Goal: Task Accomplishment & Management: Manage account settings

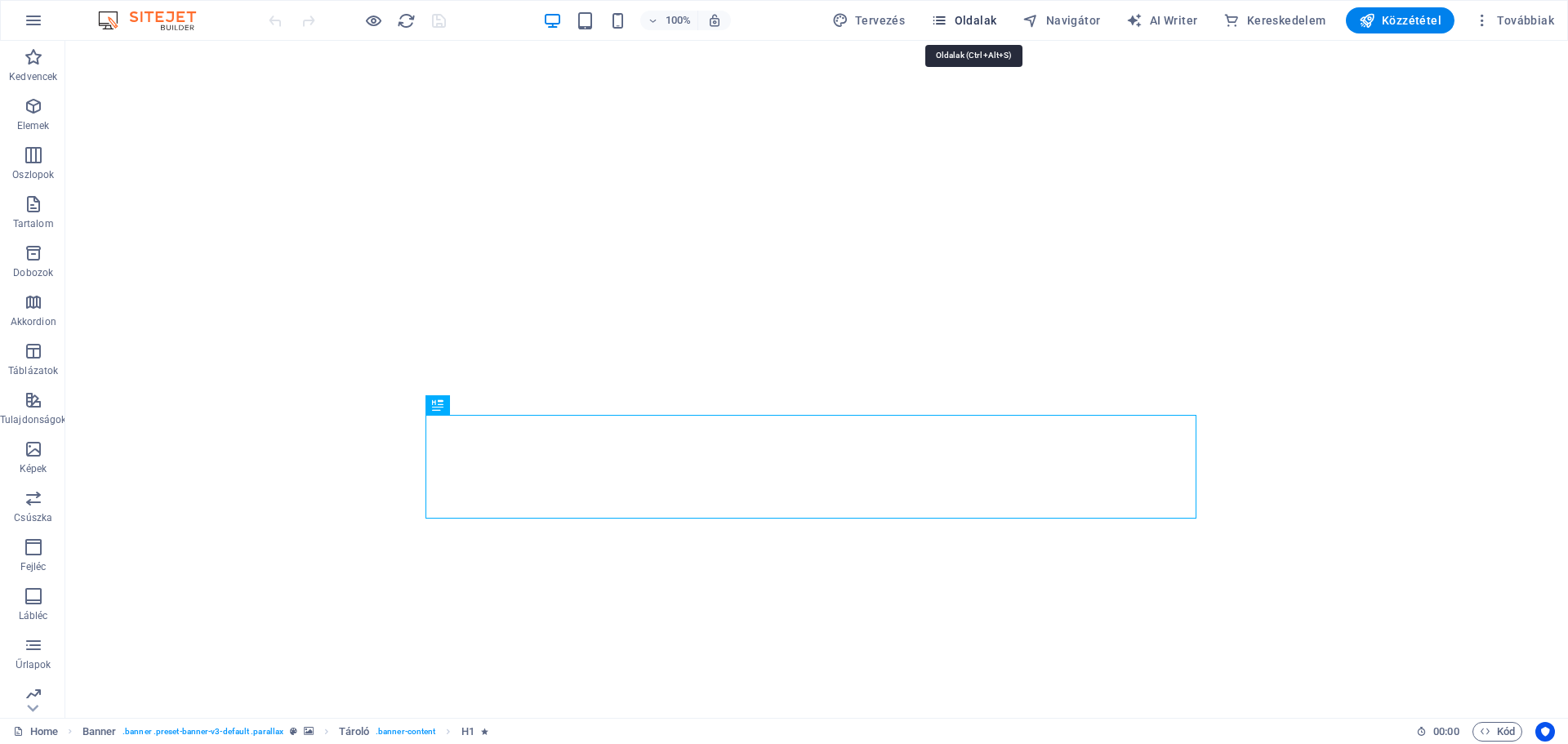
click at [948, 21] on icon "button" at bounding box center [939, 20] width 16 height 16
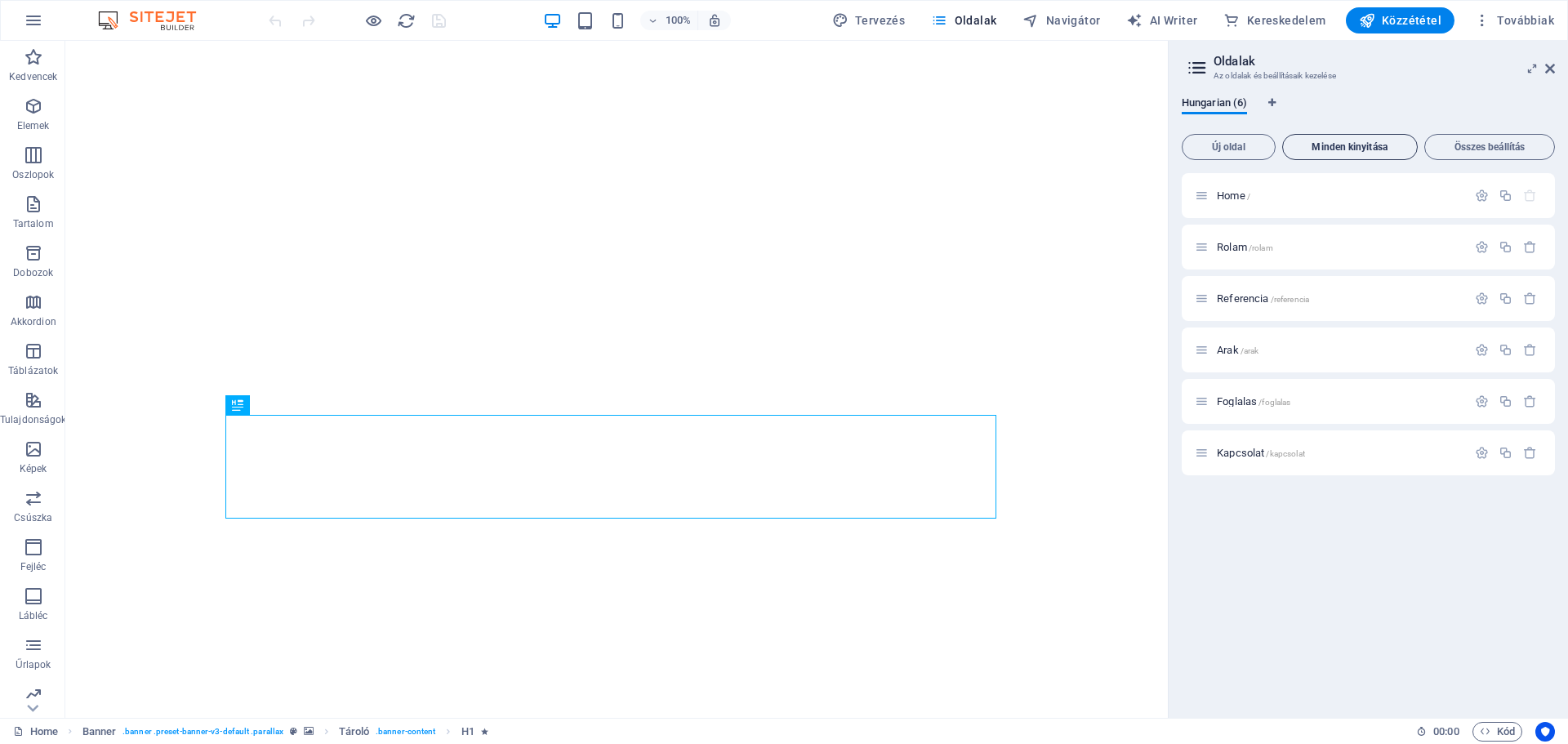
click at [1369, 150] on span "Minden kinyitása" at bounding box center [1350, 147] width 121 height 10
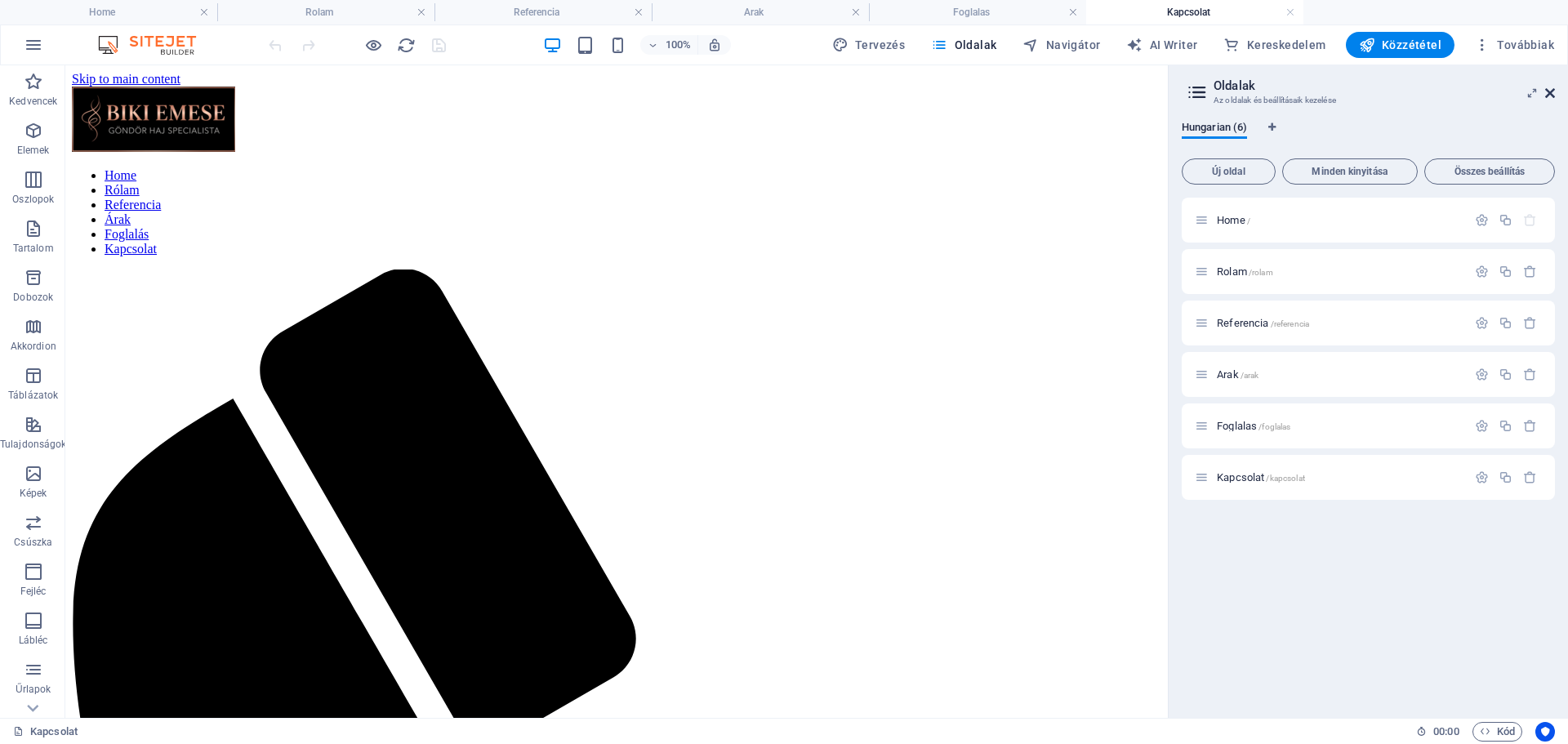
click at [1549, 93] on icon at bounding box center [1550, 93] width 10 height 13
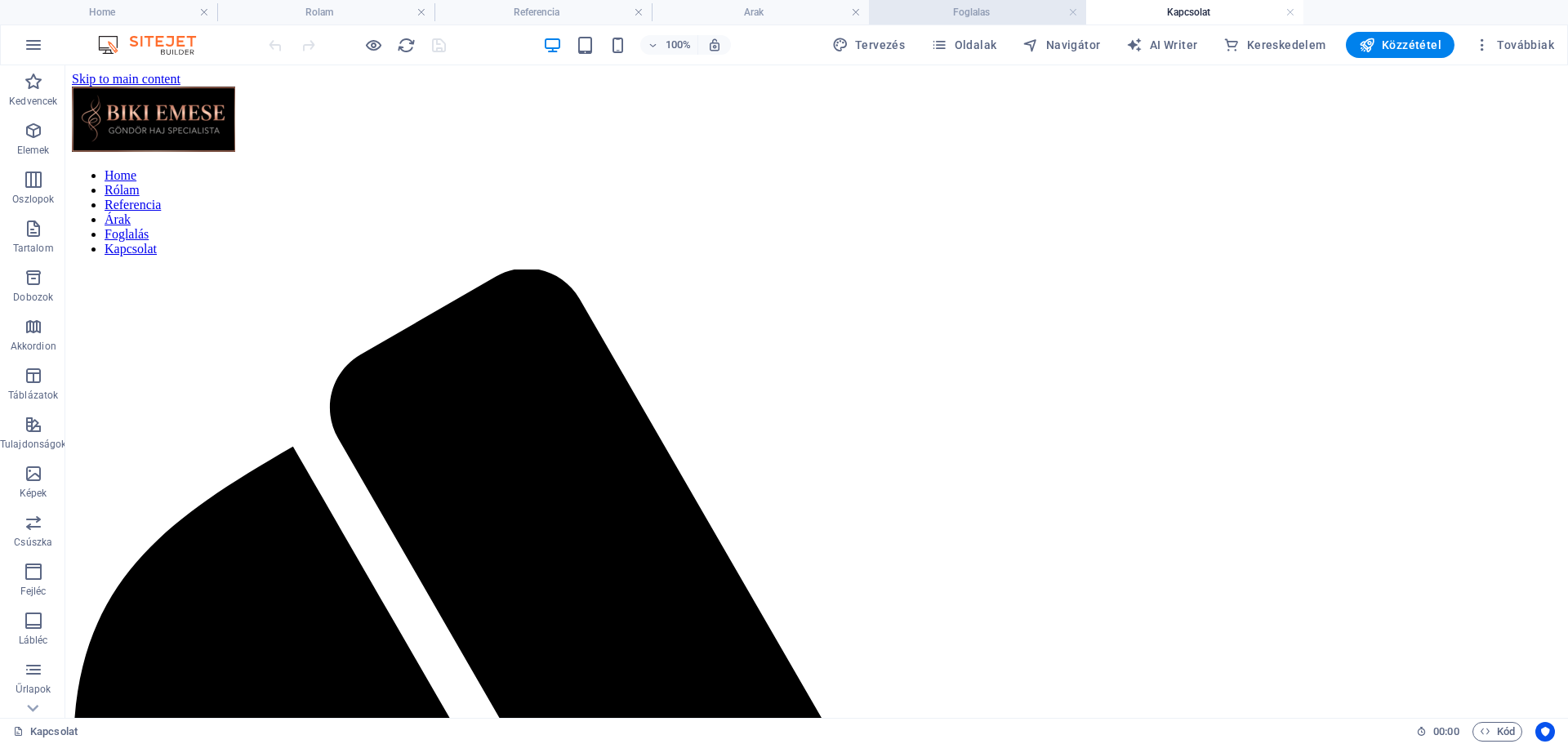
click at [959, 14] on h4 "Foglalas" at bounding box center [978, 13] width 217 height 18
click at [495, 256] on icon at bounding box center [493, 254] width 9 height 17
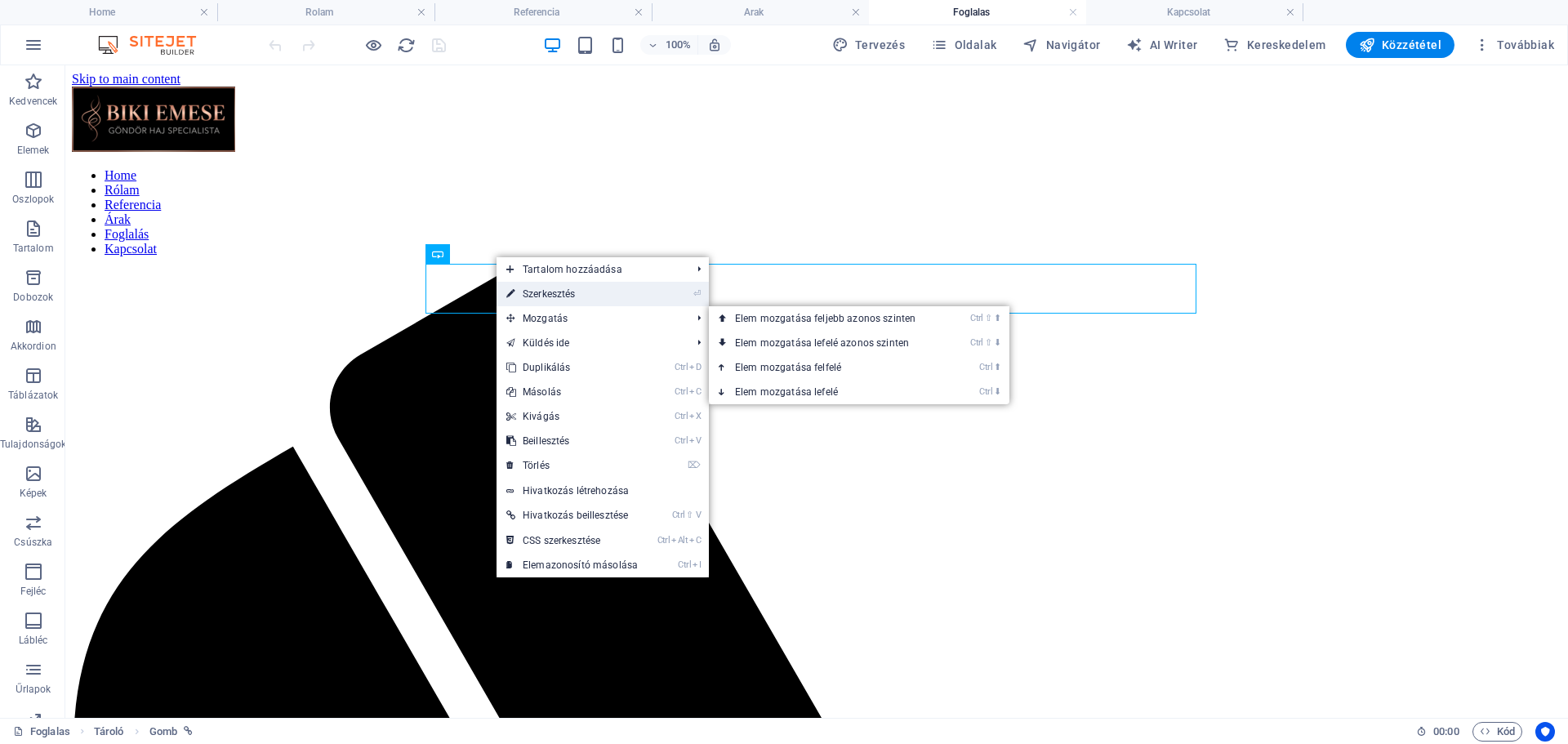
click at [570, 292] on link "⏎ Szerkesztés" at bounding box center [571, 293] width 151 height 25
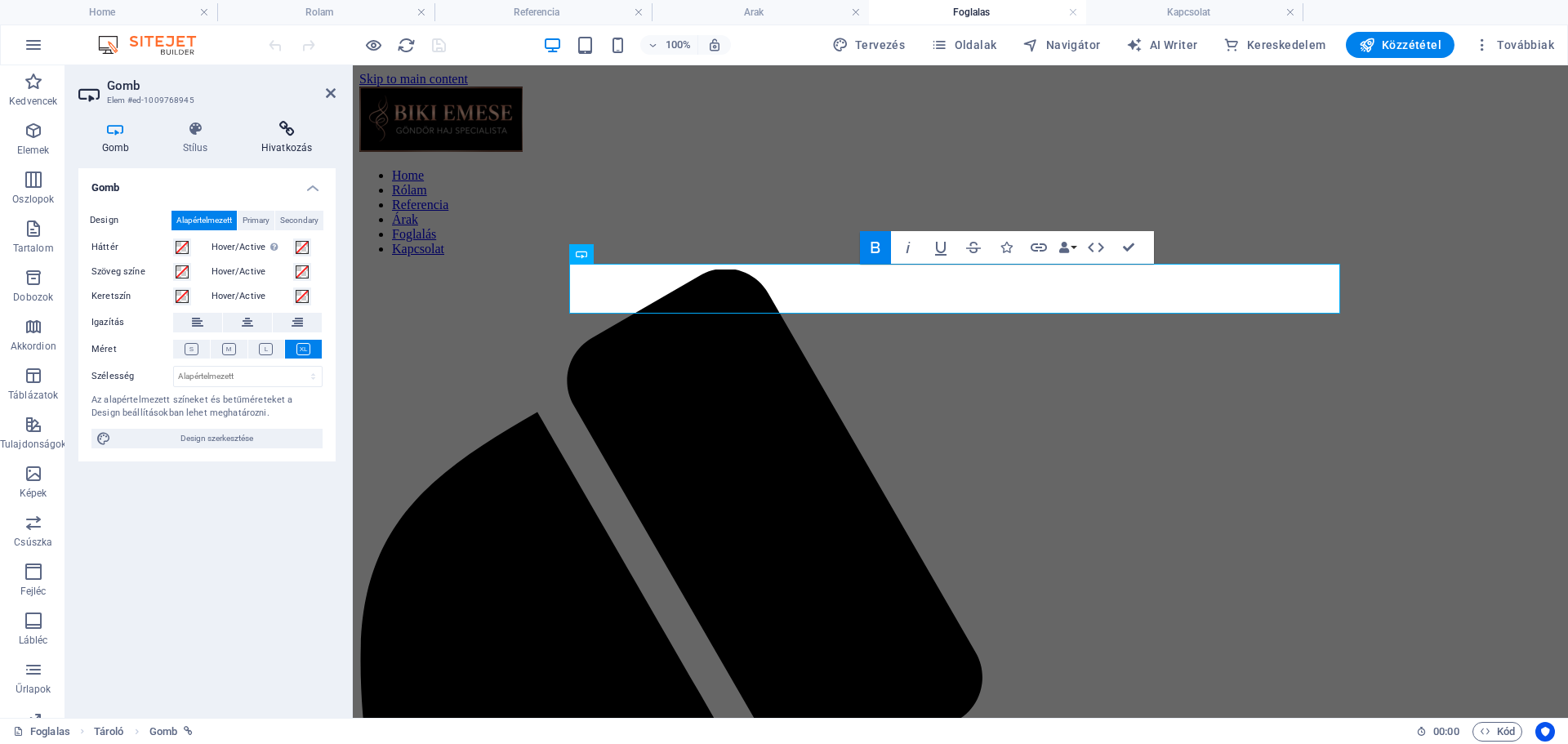
click at [293, 133] on icon at bounding box center [286, 129] width 98 height 16
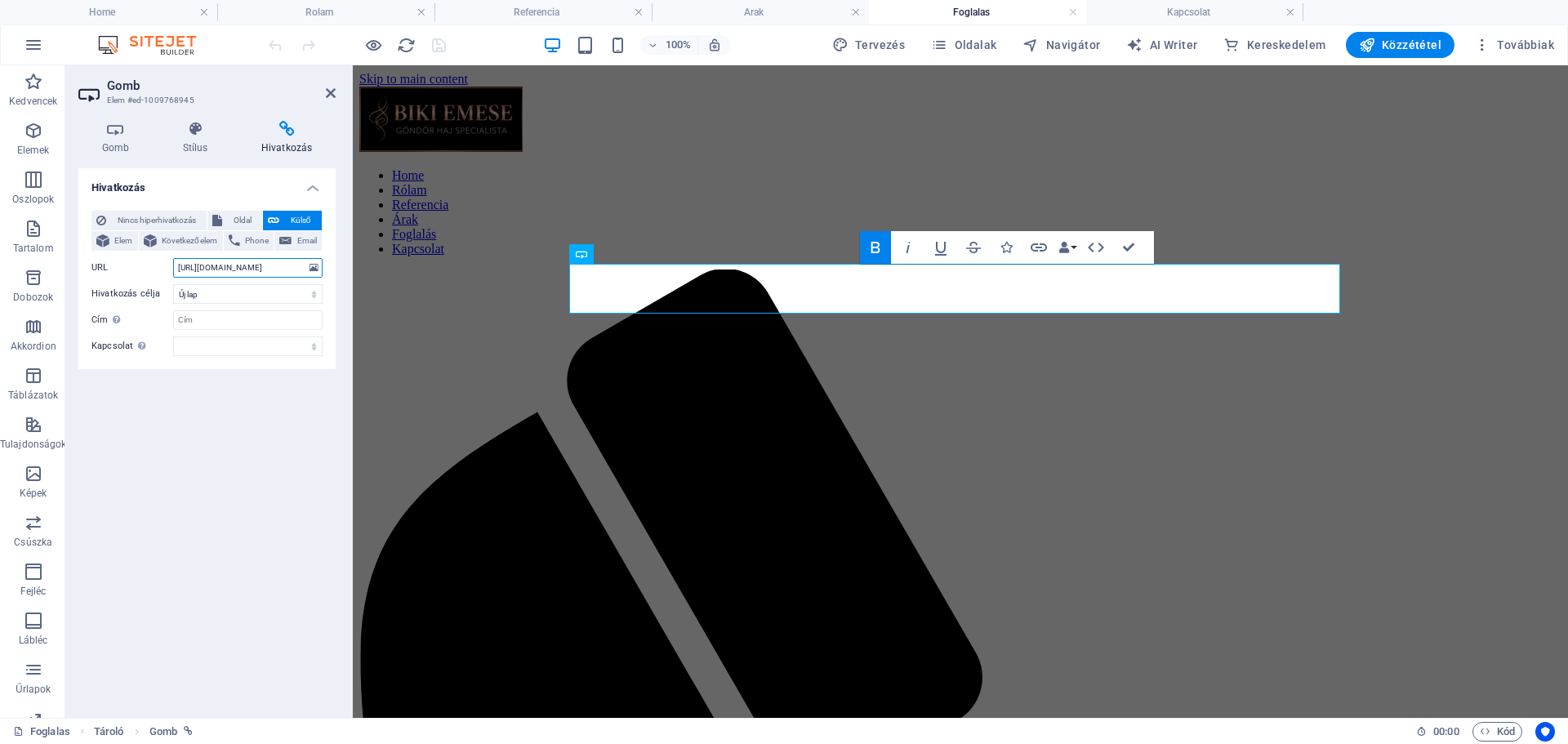
click at [241, 269] on input "[URL][DOMAIN_NAME]" at bounding box center [248, 267] width 150 height 19
paste input "[URL][DOMAIN_NAME]"
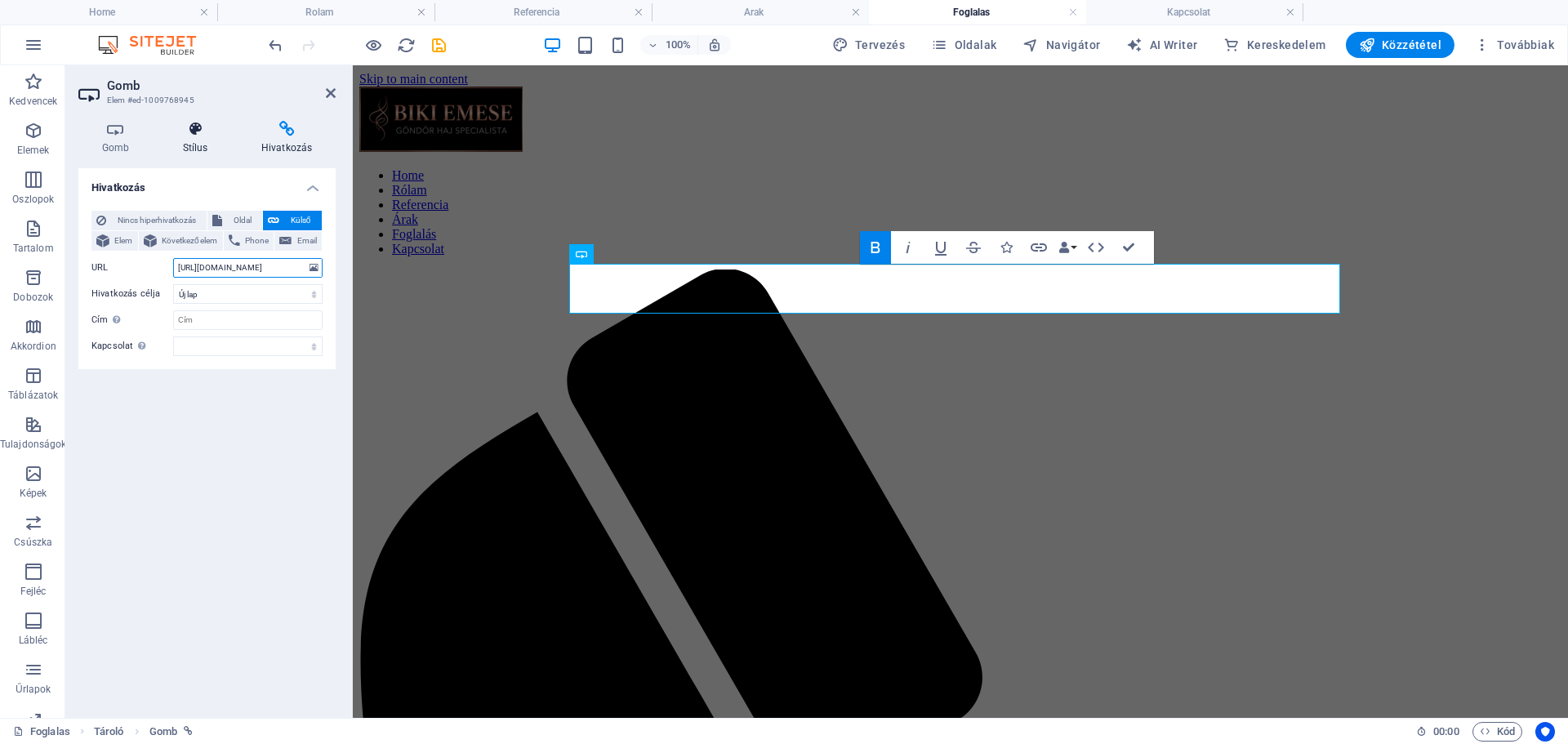
type input "[URL][DOMAIN_NAME]"
click at [185, 137] on h4 "Stílus" at bounding box center [198, 138] width 79 height 35
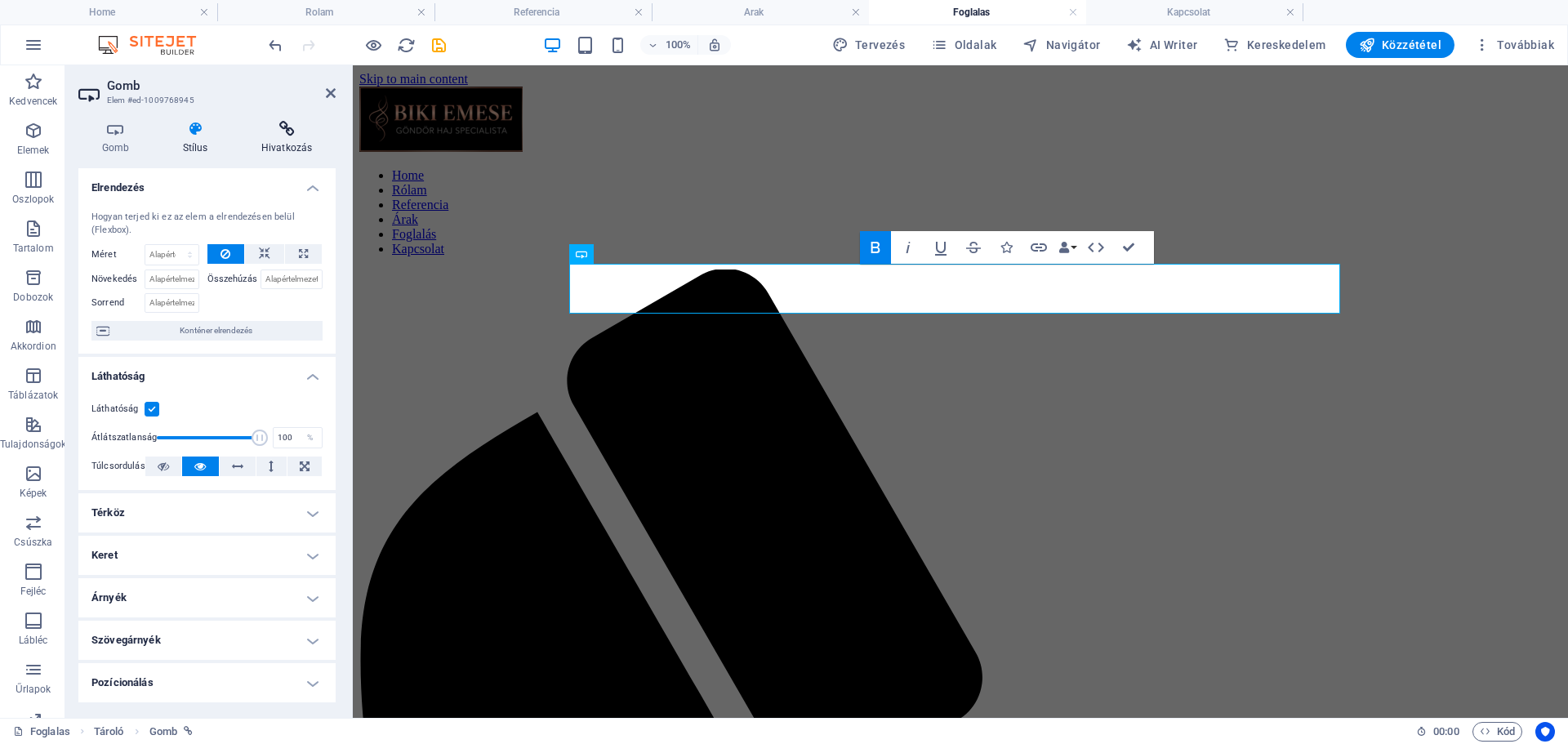
click at [285, 122] on icon at bounding box center [286, 129] width 98 height 16
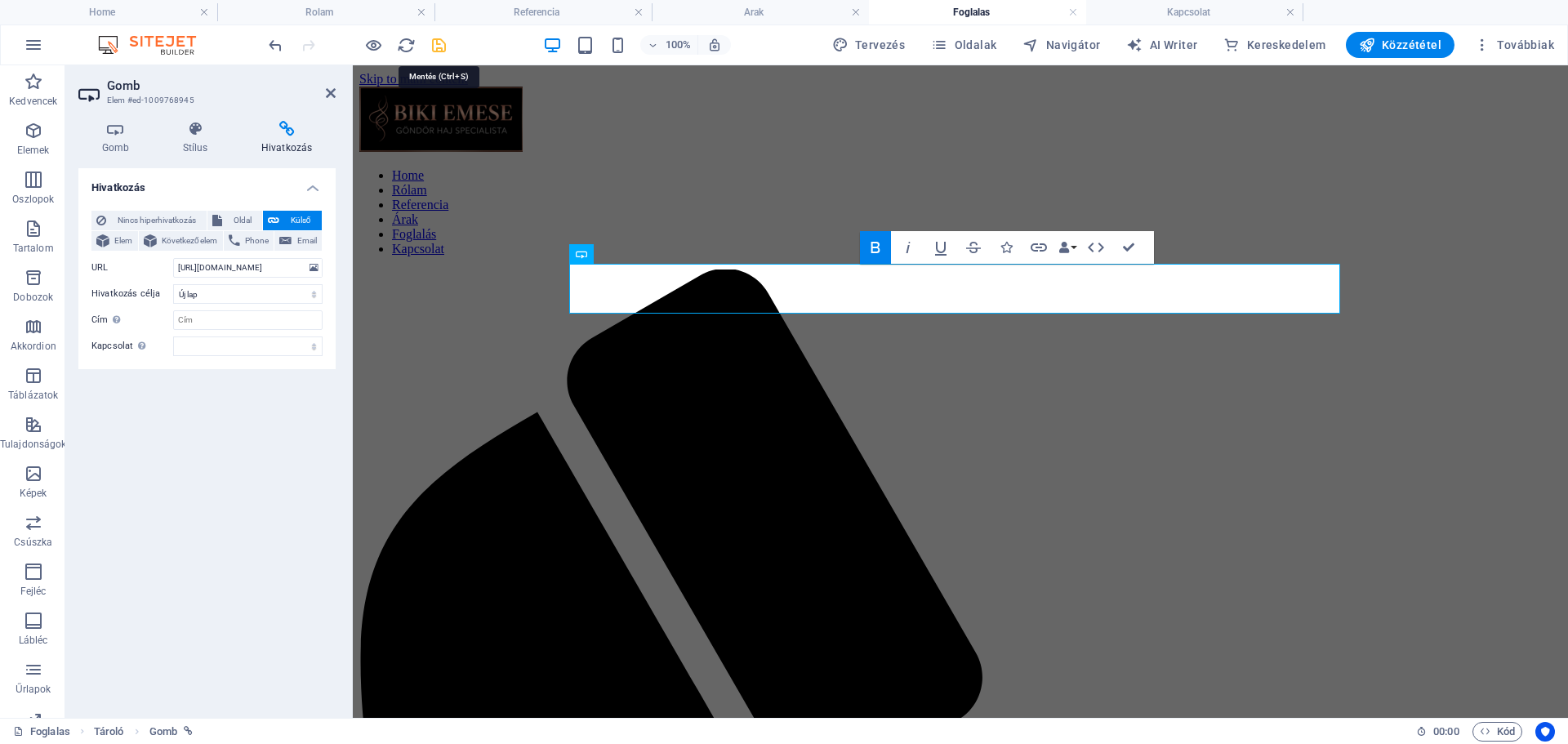
click at [439, 44] on icon "save" at bounding box center [439, 45] width 19 height 19
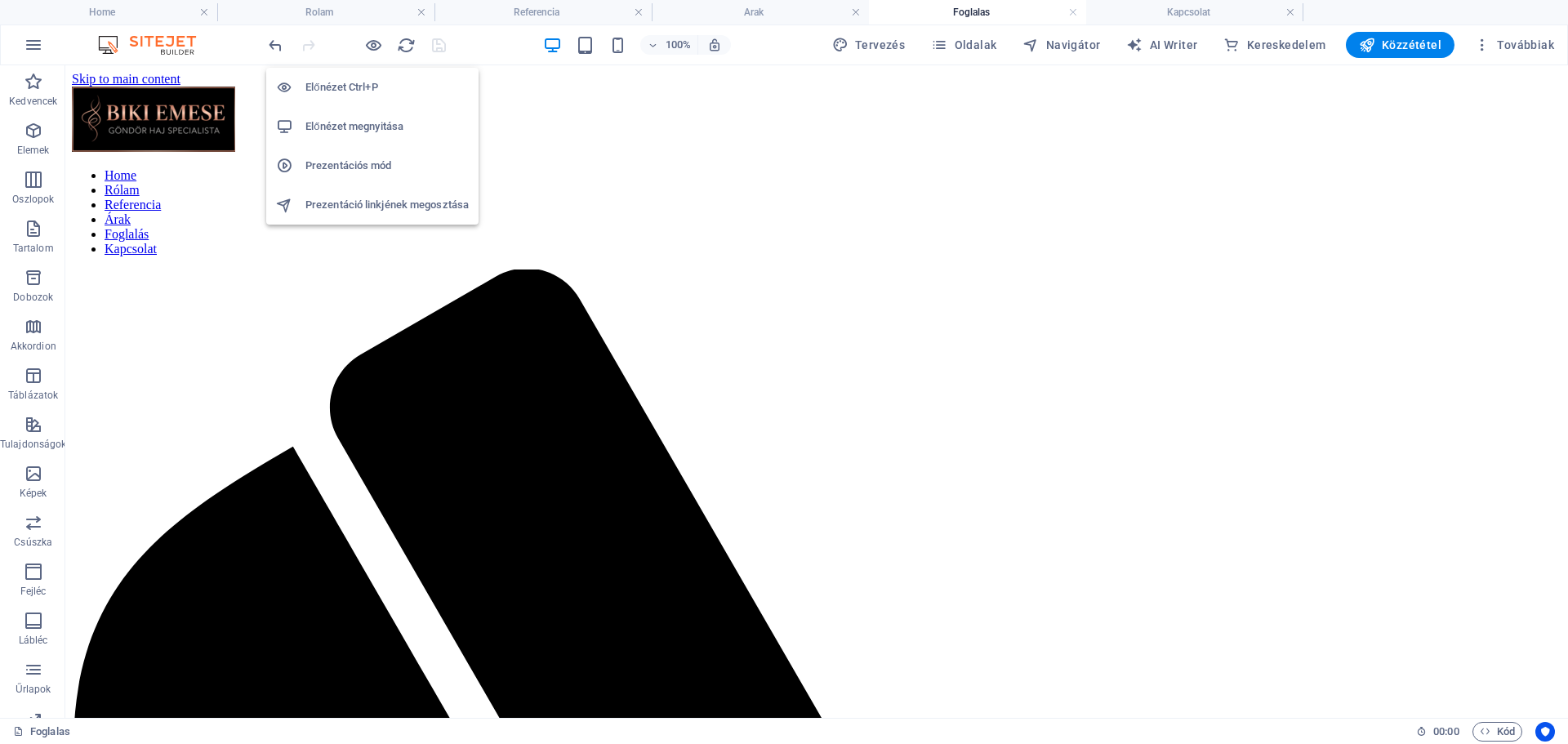
click at [327, 121] on h6 "Előnézet megnyitása" at bounding box center [387, 126] width 164 height 19
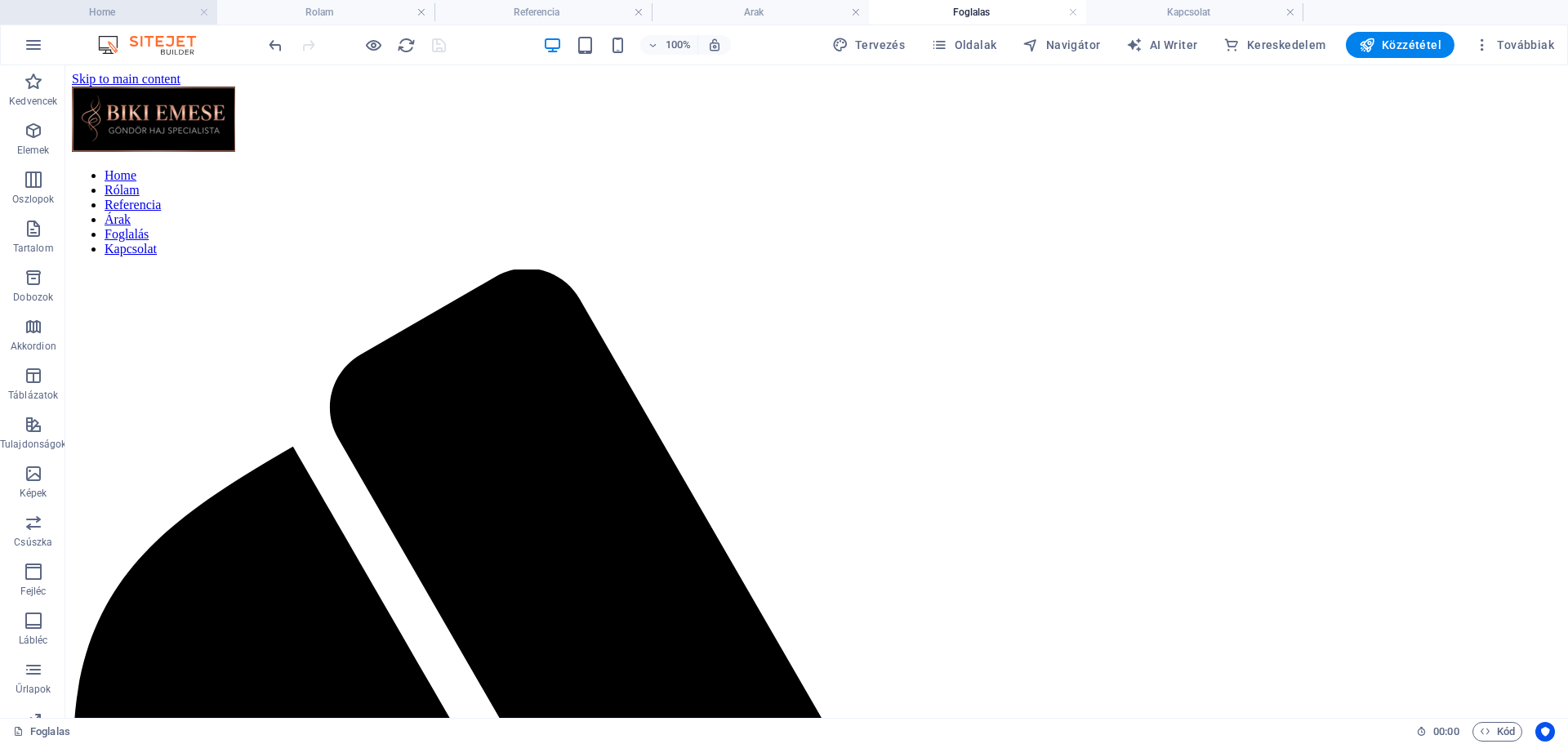
click at [129, 4] on h4 "Home" at bounding box center [109, 13] width 217 height 18
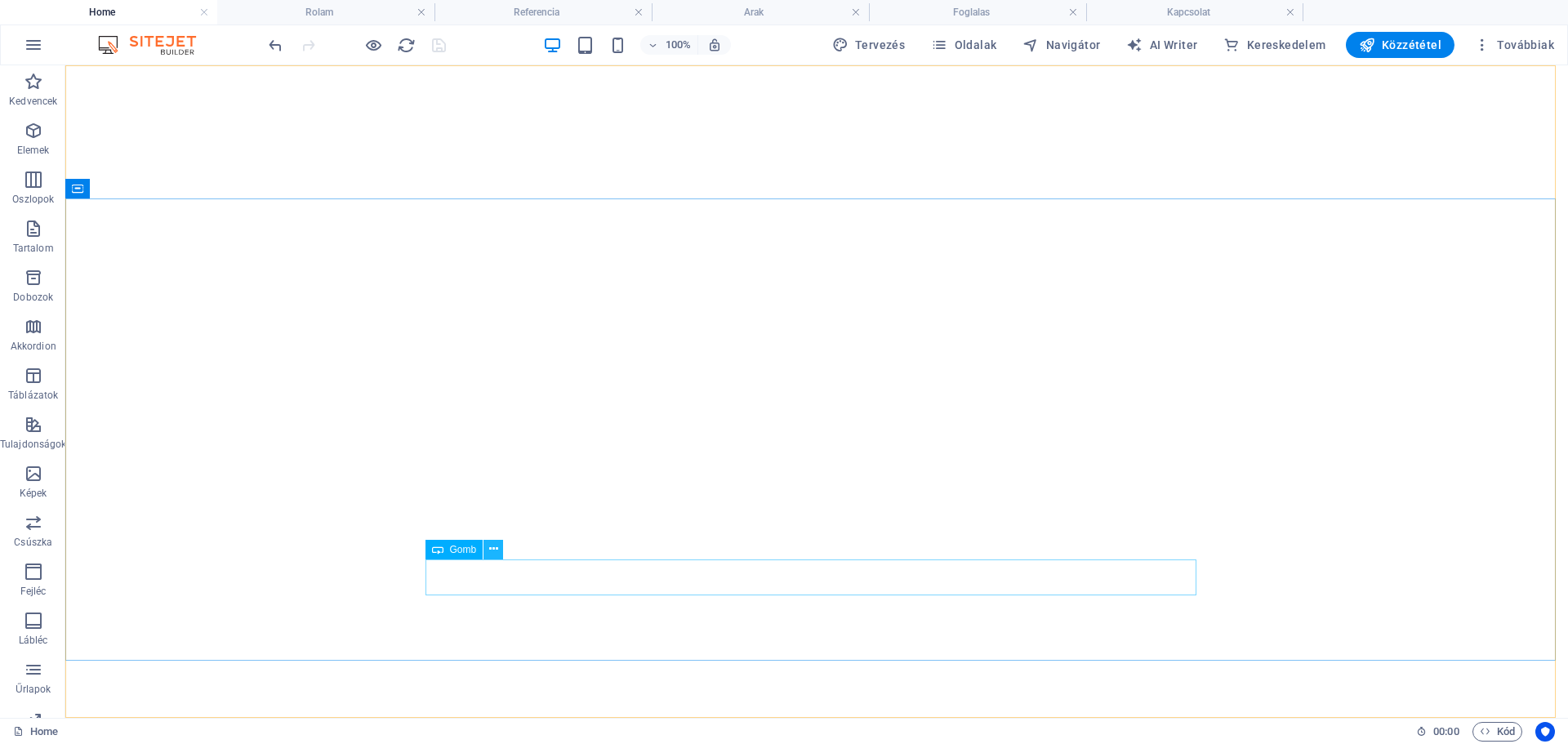
click at [501, 558] on button at bounding box center [493, 549] width 19 height 19
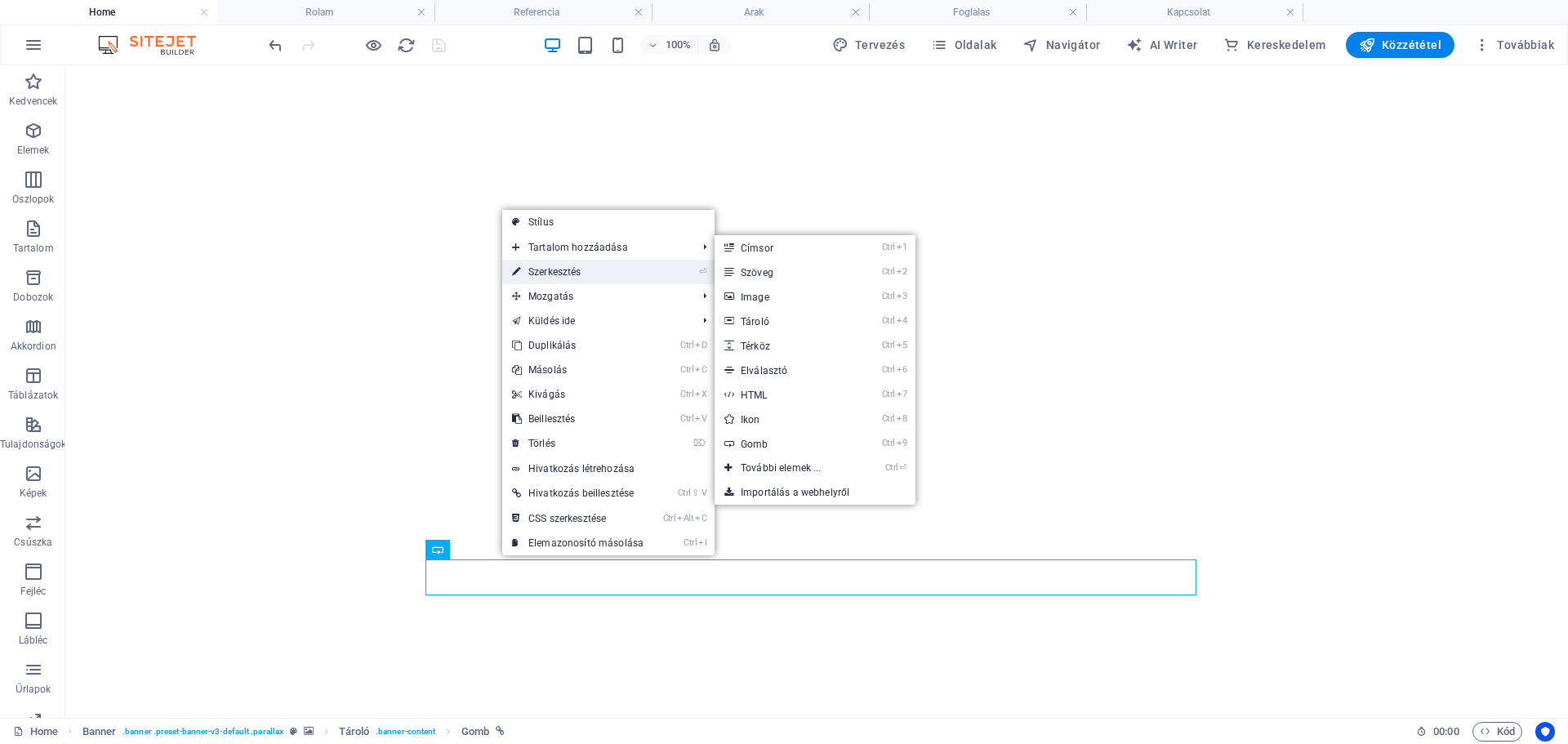
click at [574, 268] on link "⏎ Szerkesztés" at bounding box center [577, 271] width 151 height 25
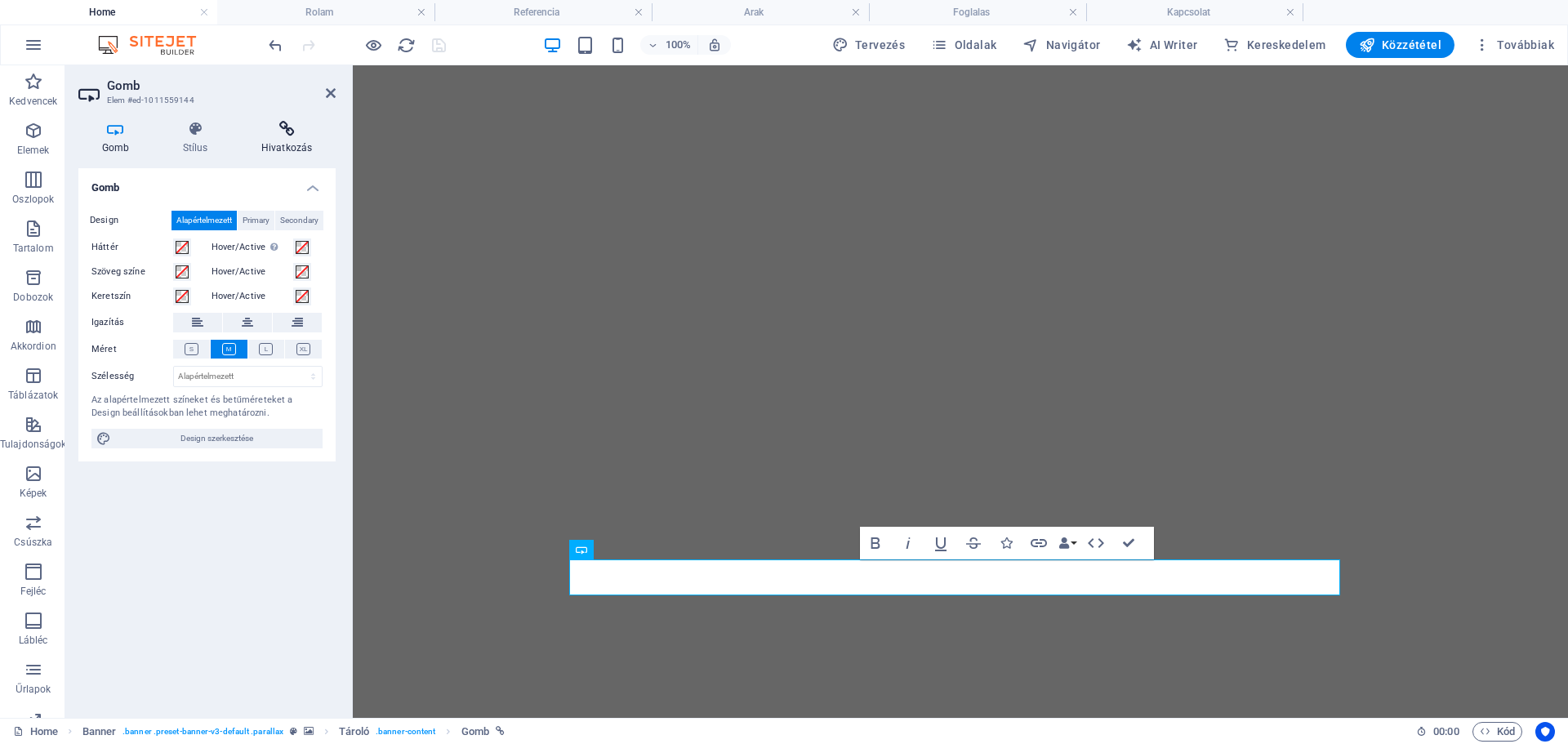
click at [295, 133] on icon at bounding box center [286, 129] width 98 height 16
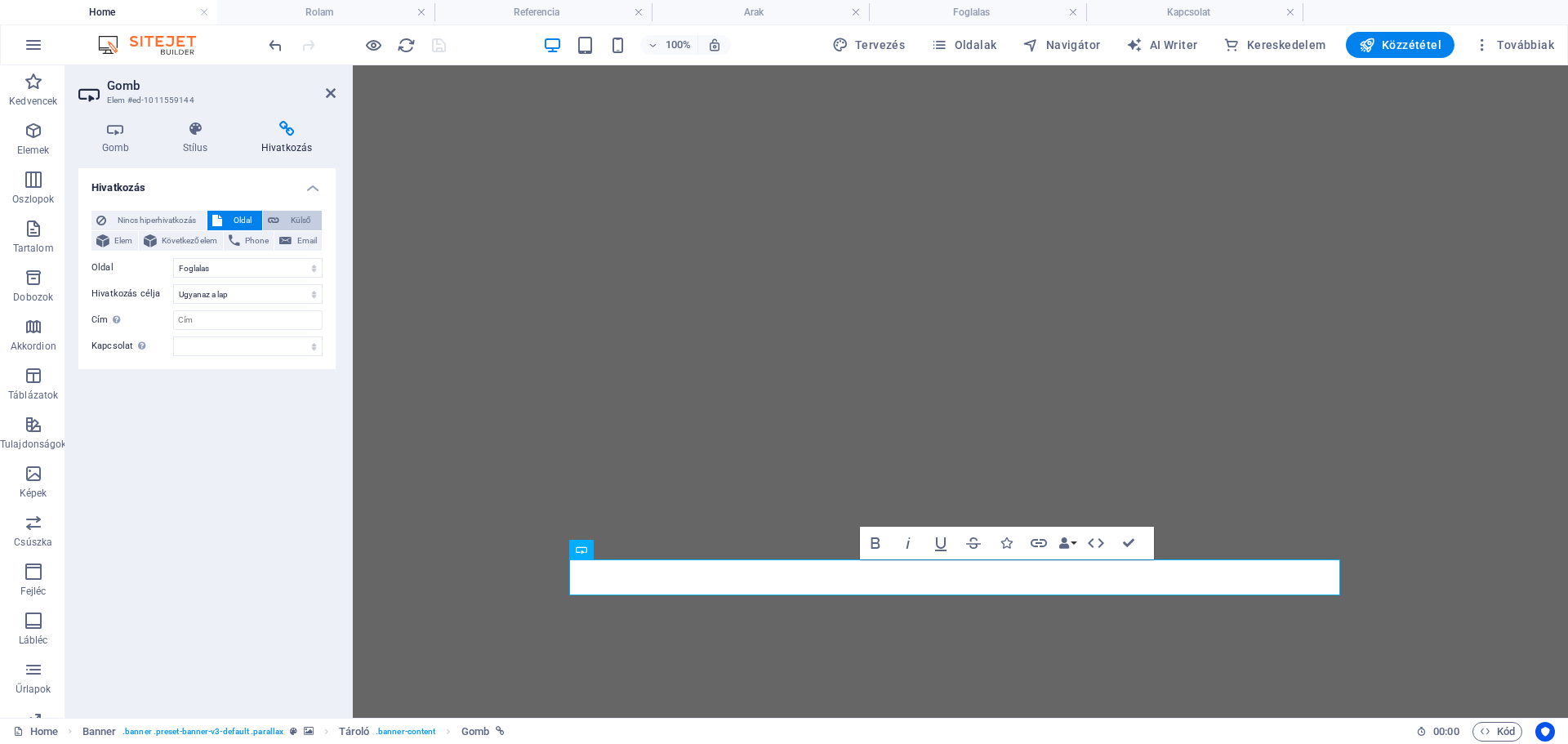
click at [265, 237] on span "Phone" at bounding box center [257, 240] width 25 height 19
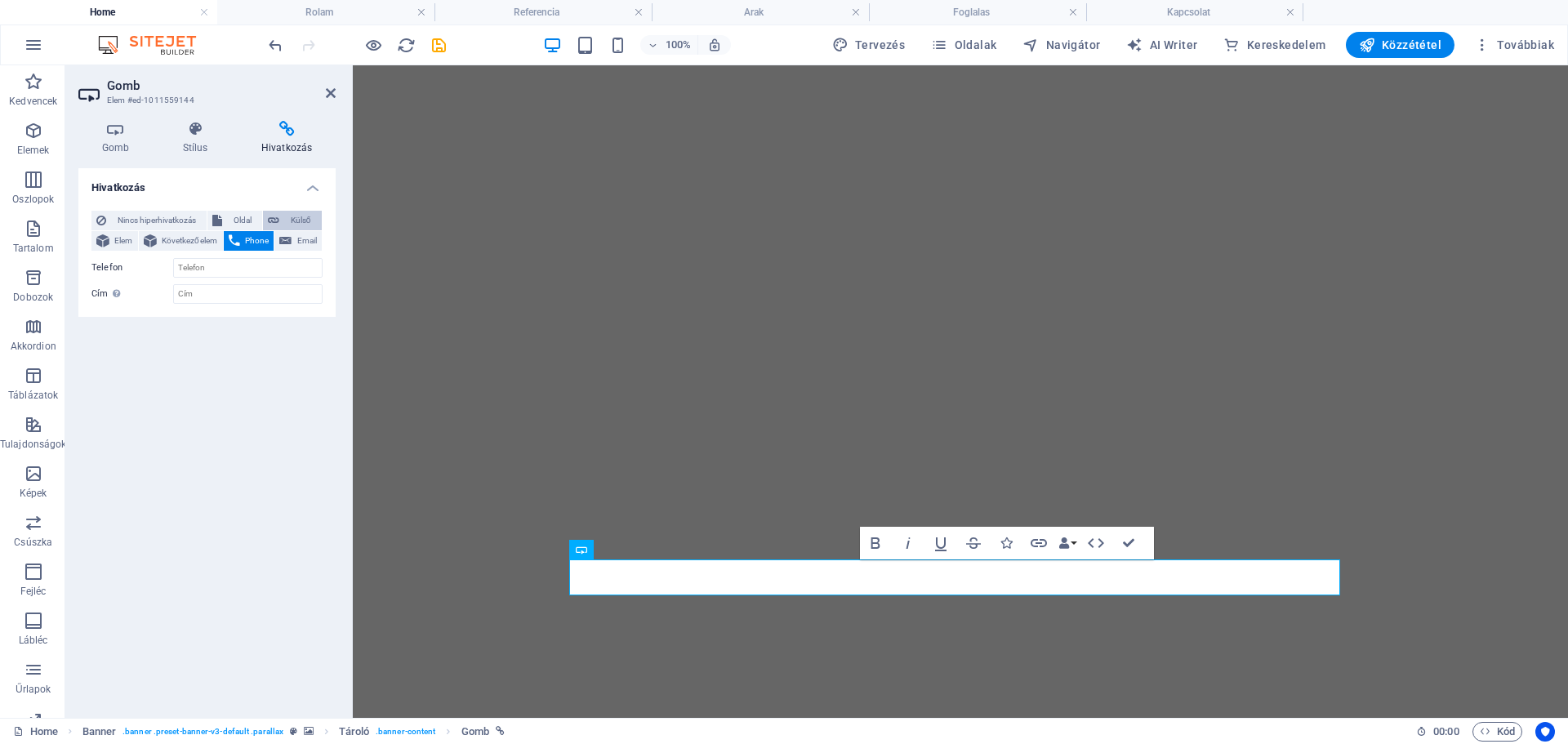
drag, startPoint x: 286, startPoint y: 228, endPoint x: 296, endPoint y: 215, distance: 16.4
click at [296, 215] on span "Külső" at bounding box center [301, 220] width 33 height 19
select select "blank"
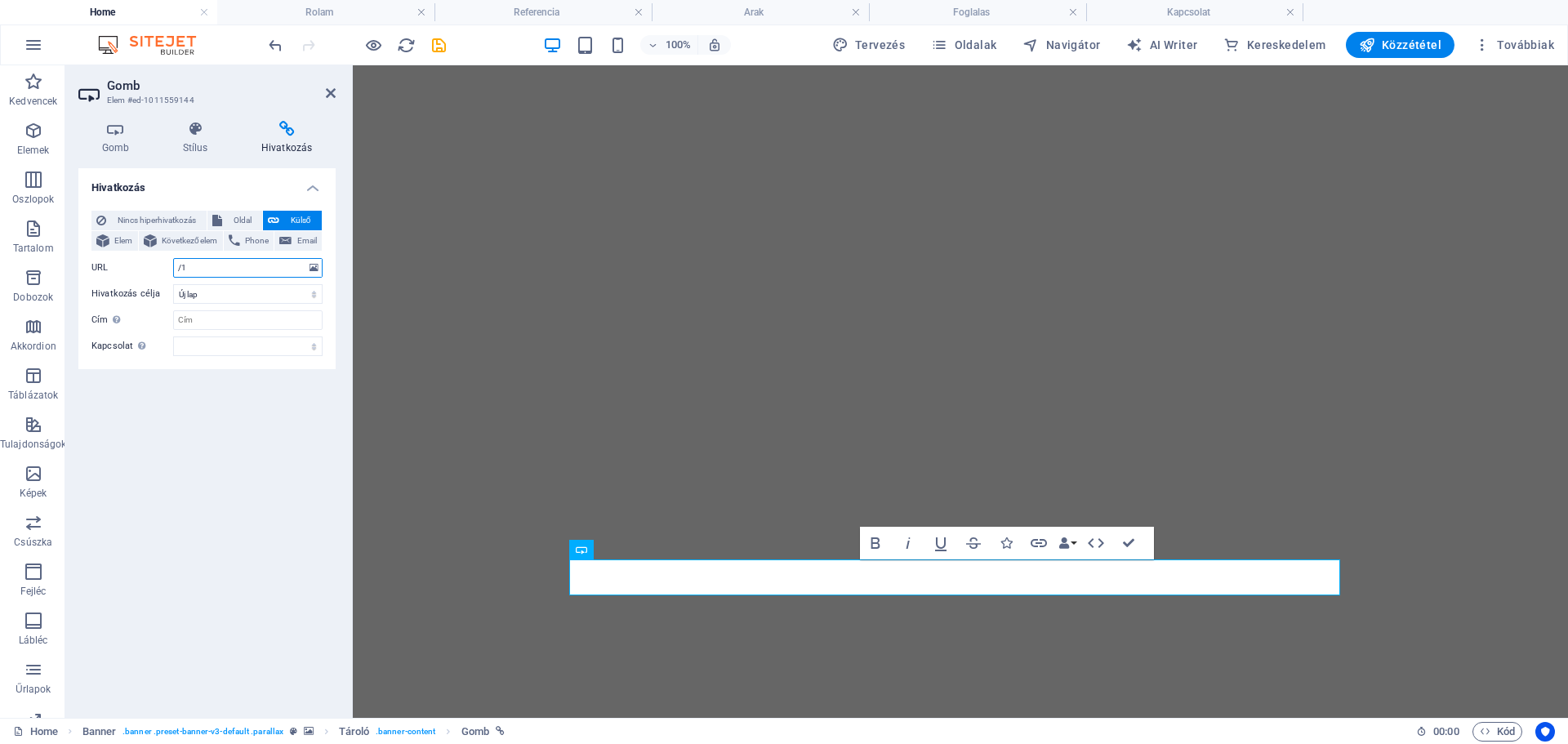
type input "/"
paste input "[URL][DOMAIN_NAME]"
type input "[URL][DOMAIN_NAME]"
click at [202, 291] on select "Új lap Ugyanaz a lap Átfedés" at bounding box center [248, 293] width 150 height 19
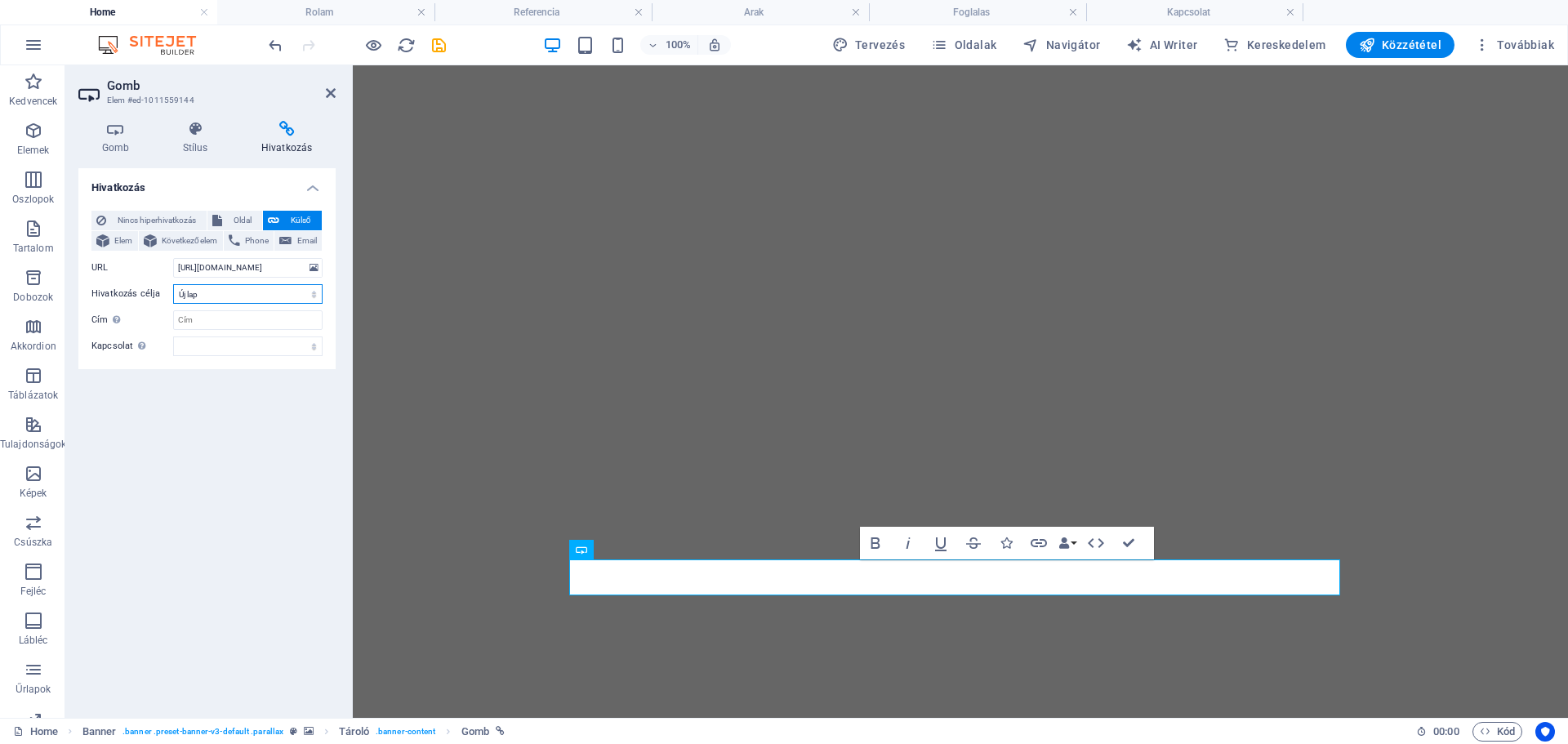
scroll to position [0, 0]
click at [173, 284] on select "Új lap Ugyanaz a lap Átfedés" at bounding box center [248, 293] width 150 height 19
click at [227, 216] on button "Oldal" at bounding box center [235, 220] width 55 height 19
click at [302, 270] on select "Home Rolam Referencia Arak Foglalas Kapcsolat" at bounding box center [248, 267] width 150 height 19
click at [328, 250] on div "Nincs hiperhivatkozás Oldal Külső Elem Következő elem Phone Email Oldal Home Ro…" at bounding box center [207, 283] width 258 height 172
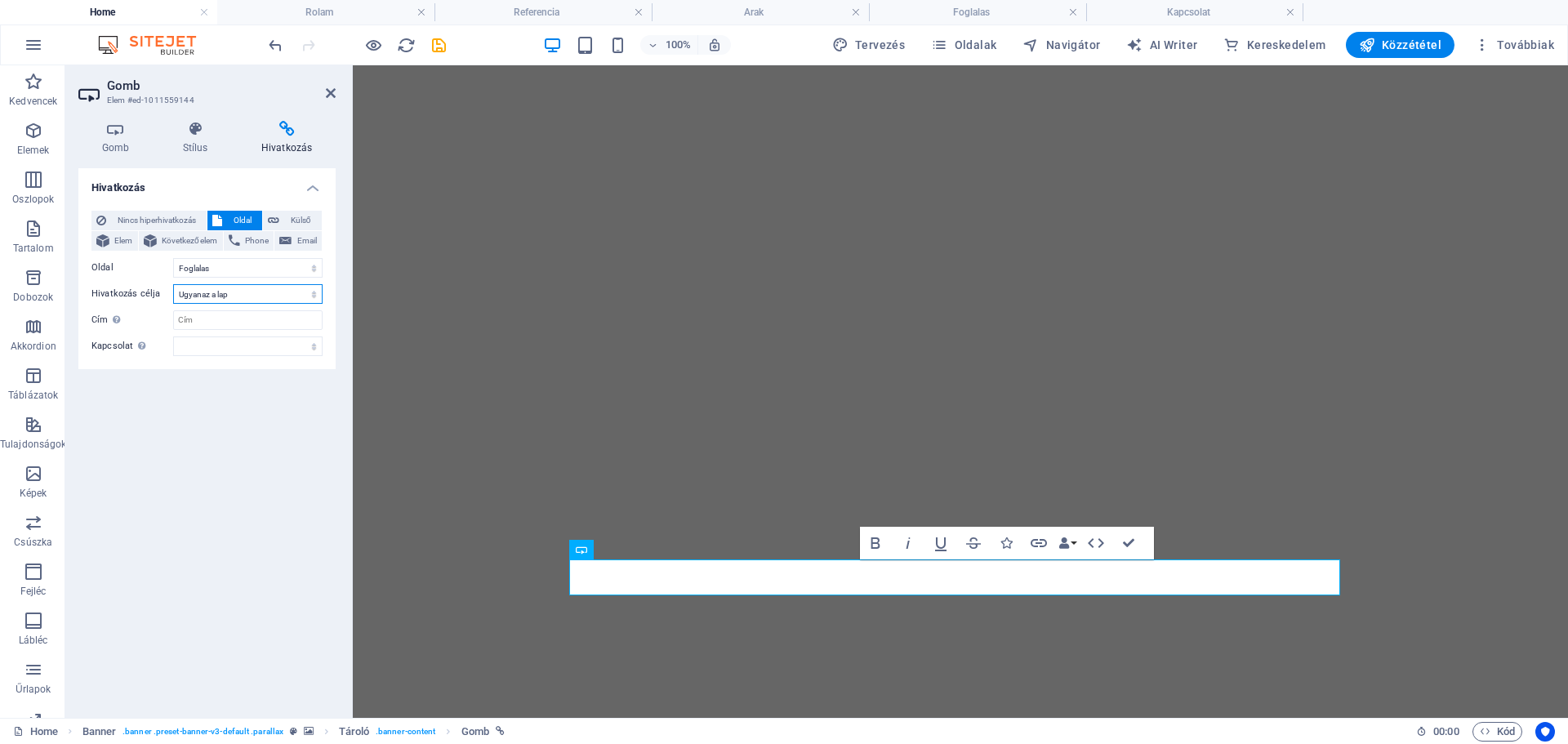
click at [255, 292] on select "Új lap Ugyanaz a lap Átfedés" at bounding box center [248, 293] width 150 height 19
click at [281, 218] on button "Külső" at bounding box center [292, 220] width 58 height 19
select select "blank"
click at [227, 223] on button "Oldal" at bounding box center [235, 220] width 55 height 19
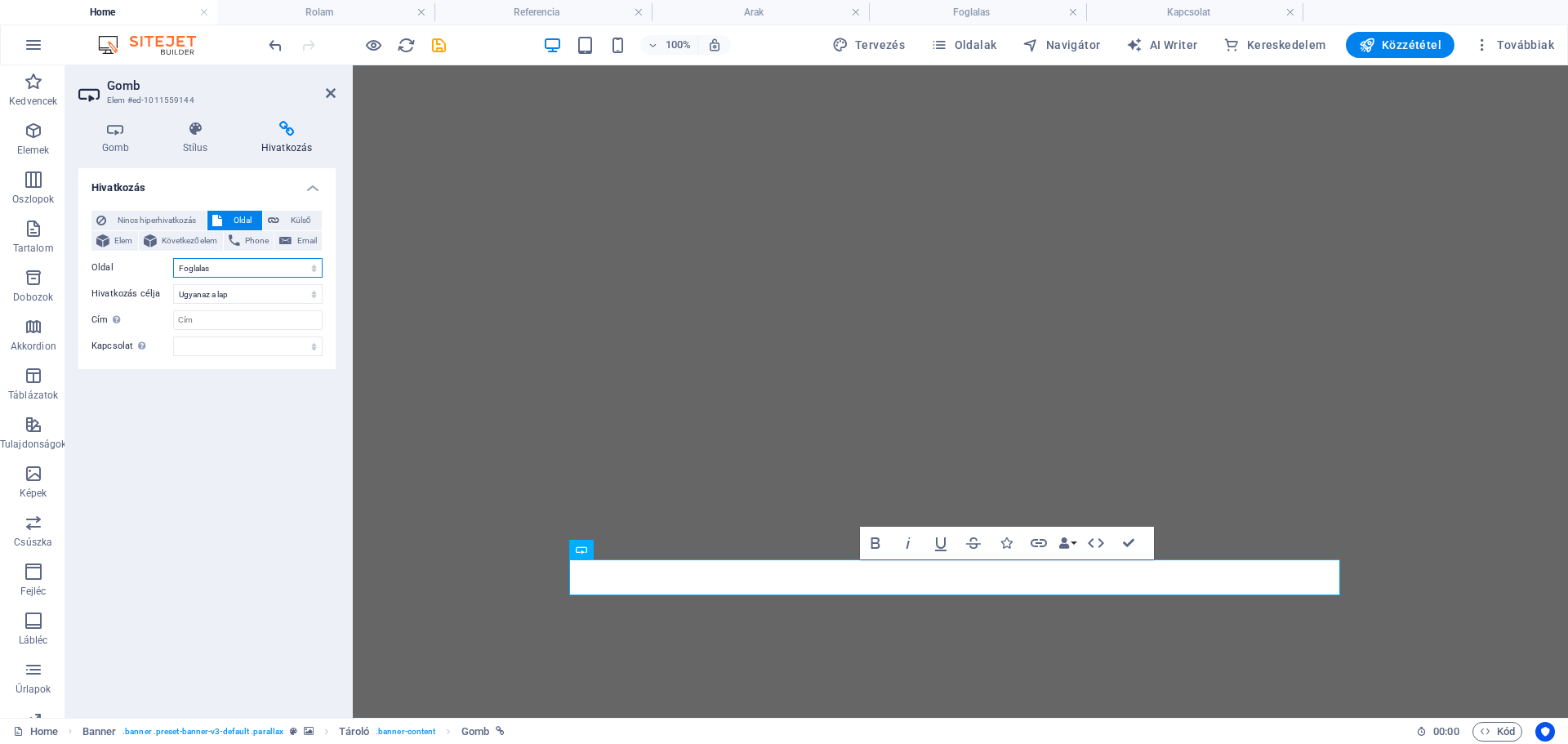
click at [201, 271] on select "Home Rolam Referencia Arak Foglalas Kapcsolat" at bounding box center [248, 267] width 150 height 19
click at [164, 507] on div "Hivatkozás Nincs hiperhivatkozás Oldal Külső Elem Következő elem Phone Email Ol…" at bounding box center [207, 436] width 258 height 537
click at [305, 216] on span "Külső" at bounding box center [301, 220] width 33 height 19
select select "blank"
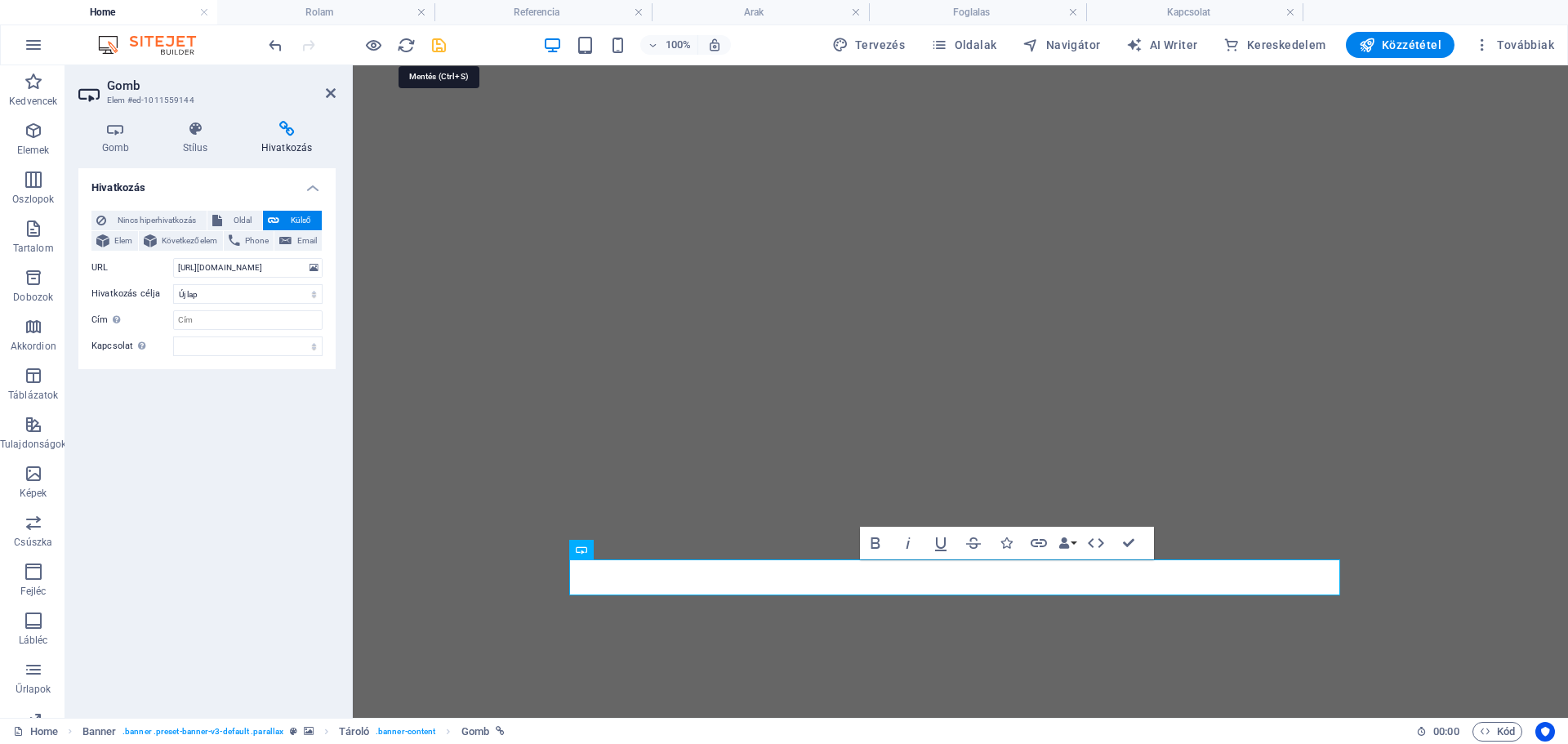
click at [441, 48] on icon "save" at bounding box center [439, 45] width 19 height 19
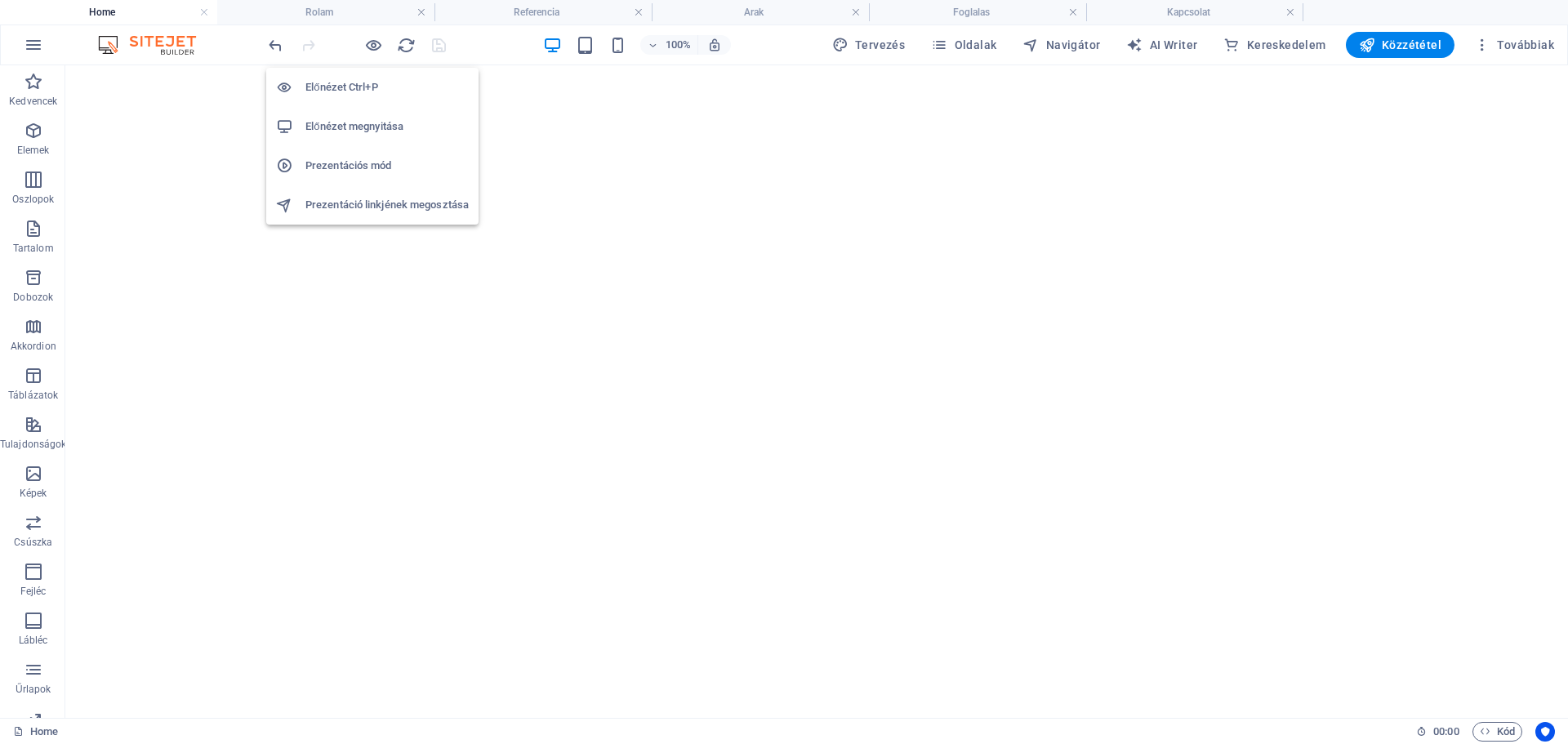
click at [344, 122] on h6 "Előnézet megnyitása" at bounding box center [387, 126] width 164 height 19
click at [100, 8] on h4 "Home" at bounding box center [109, 13] width 217 height 18
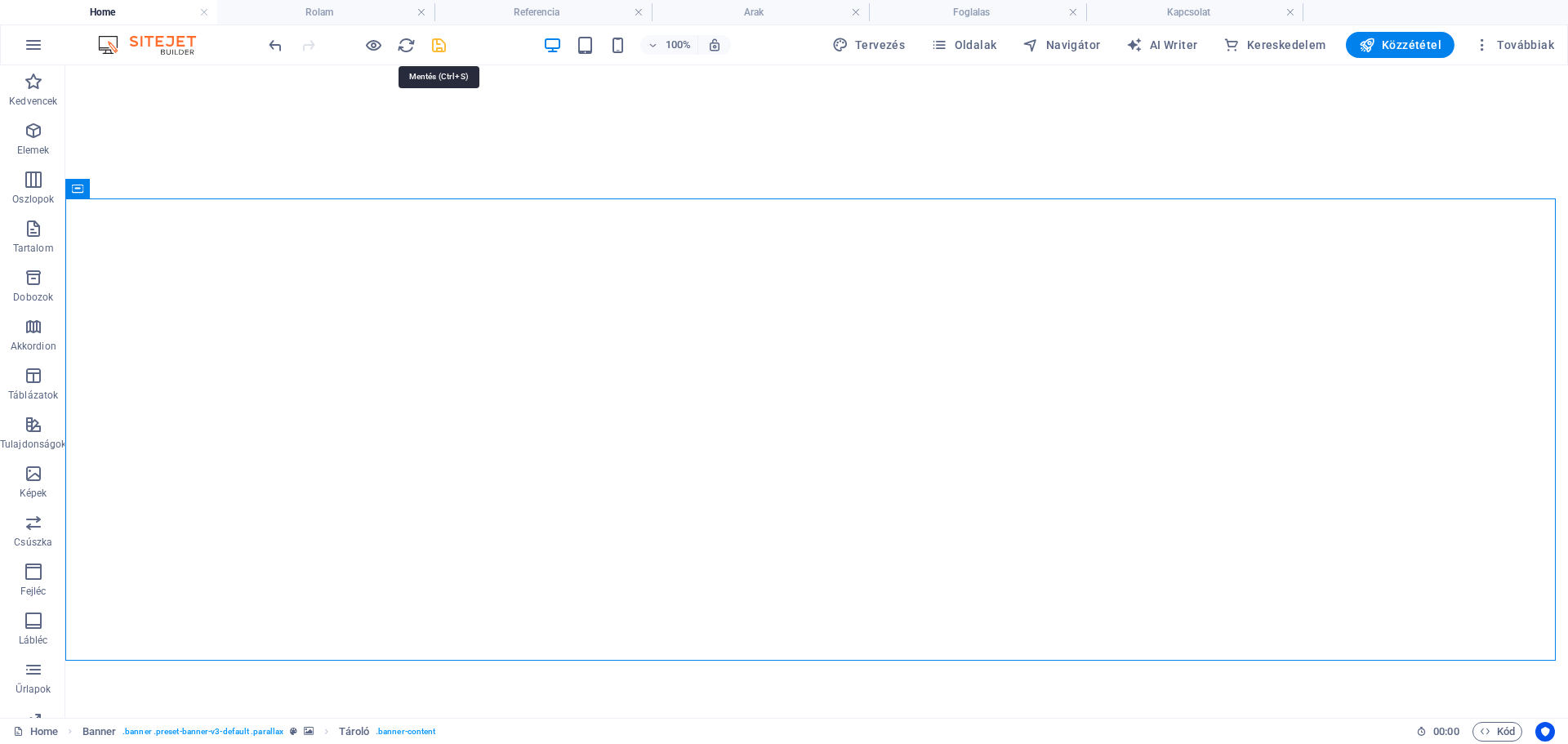
click at [437, 47] on icon "save" at bounding box center [439, 45] width 19 height 19
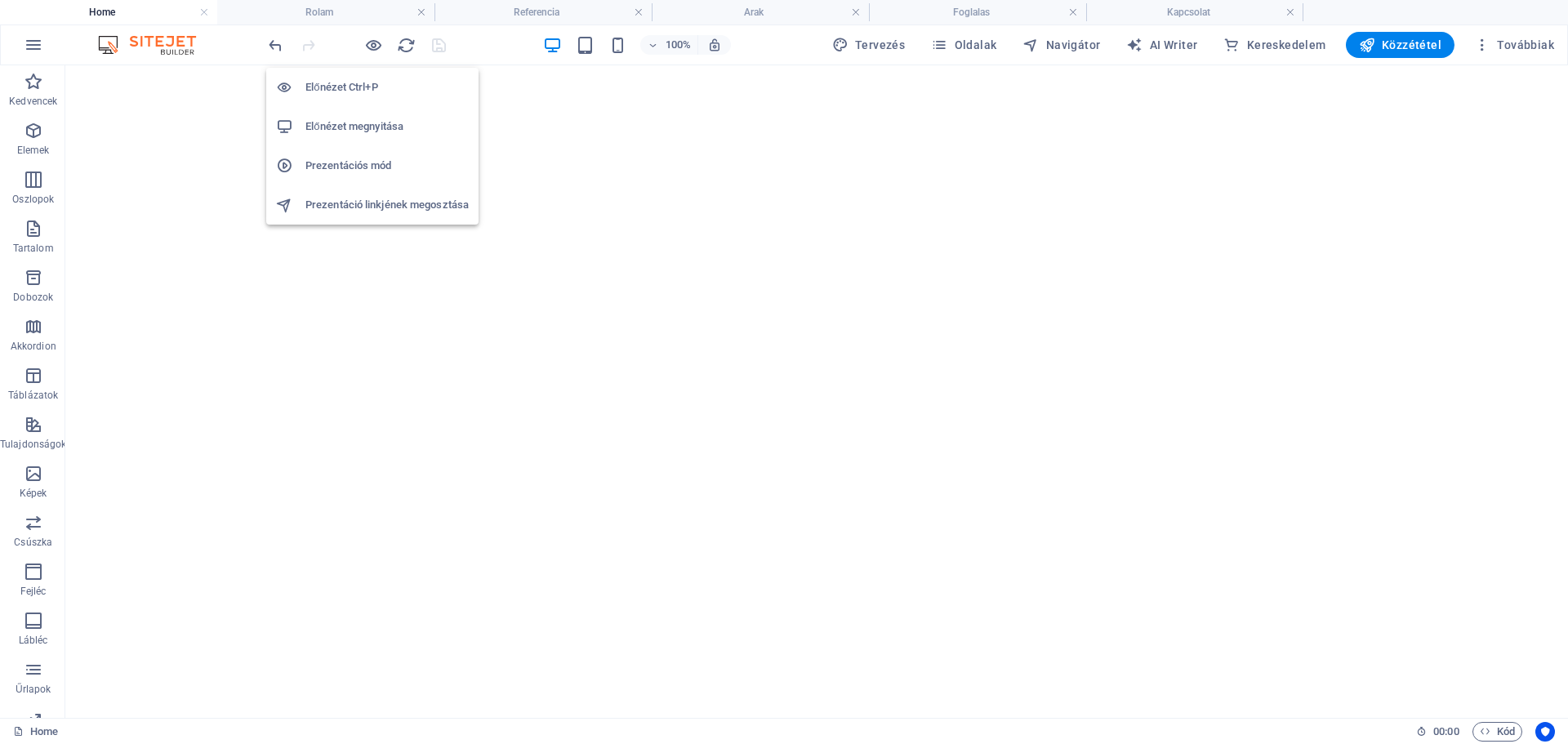
click at [334, 120] on h6 "Előnézet megnyitása" at bounding box center [387, 126] width 164 height 19
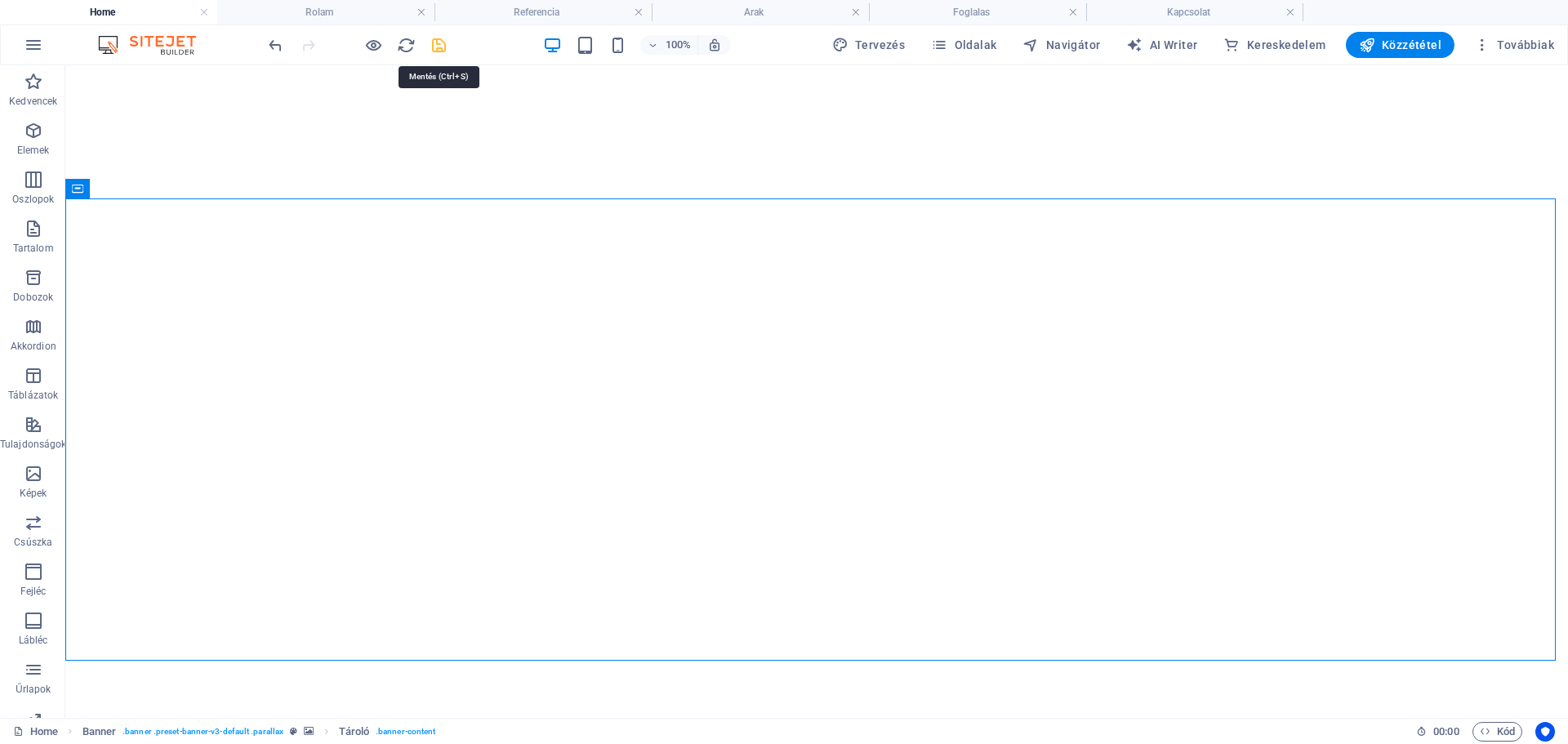
click at [433, 42] on icon "save" at bounding box center [439, 45] width 19 height 19
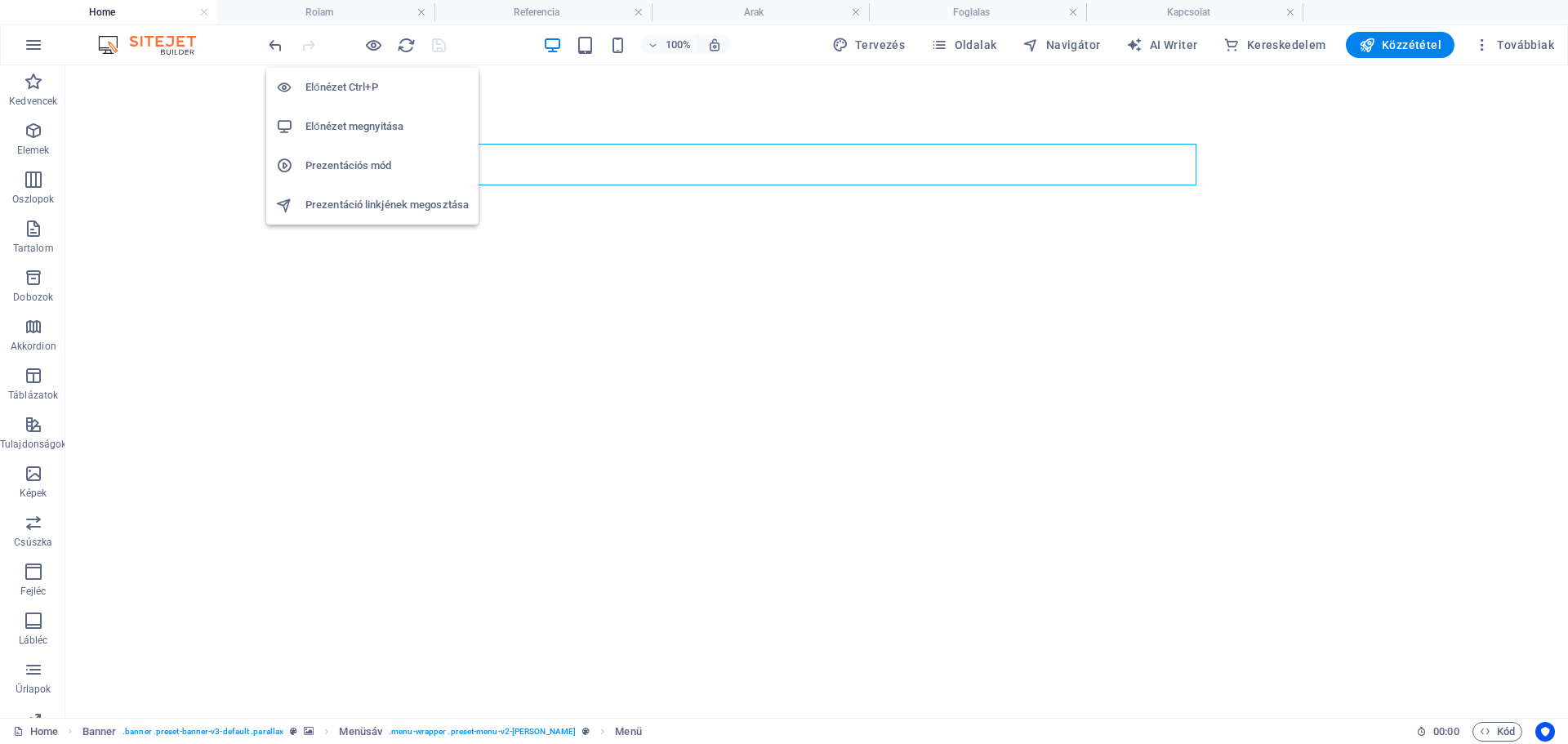
click at [329, 129] on h6 "Előnézet megnyitása" at bounding box center [387, 126] width 164 height 19
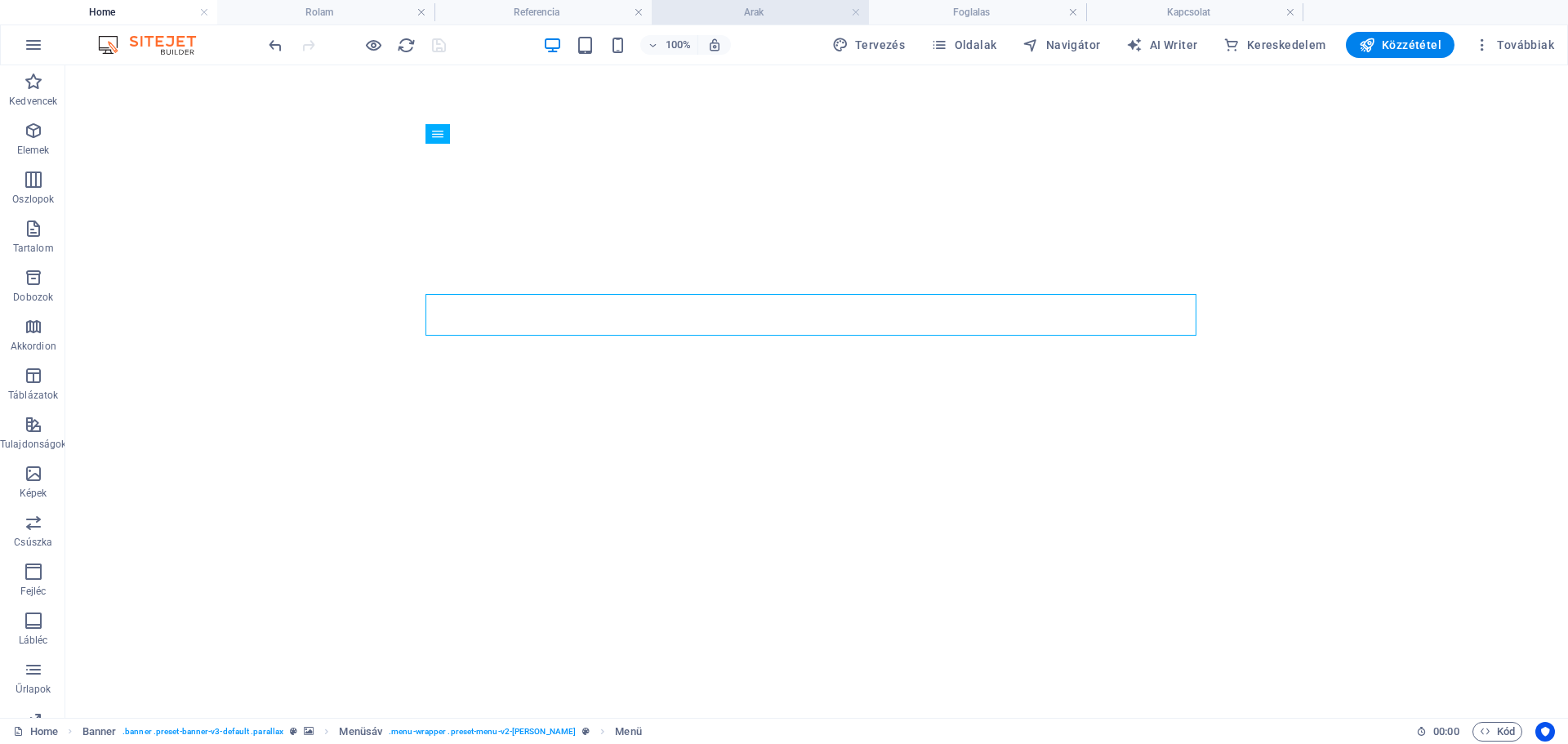
click at [758, 8] on h4 "Arak" at bounding box center [760, 13] width 217 height 18
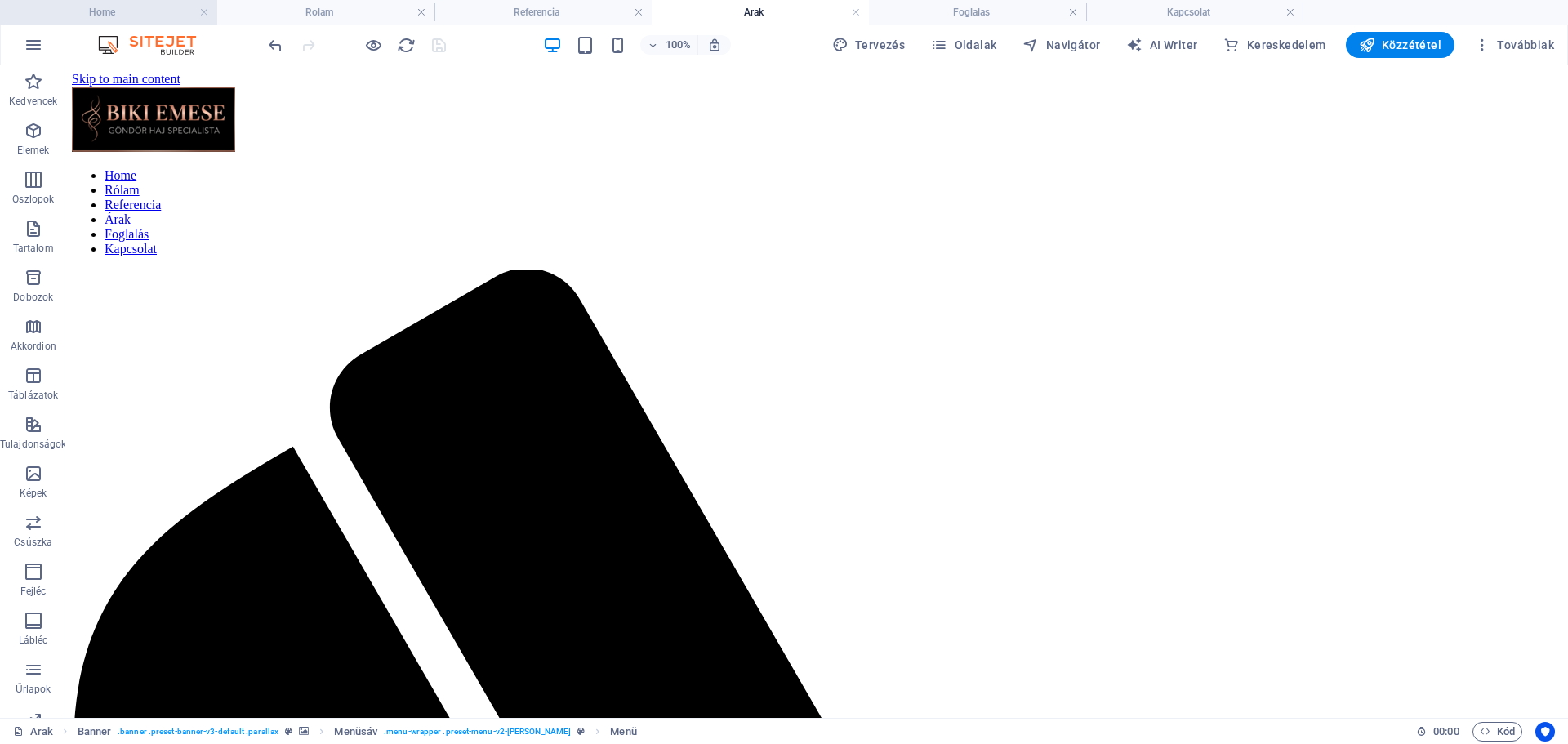
click at [103, 5] on h4 "Home" at bounding box center [109, 13] width 217 height 18
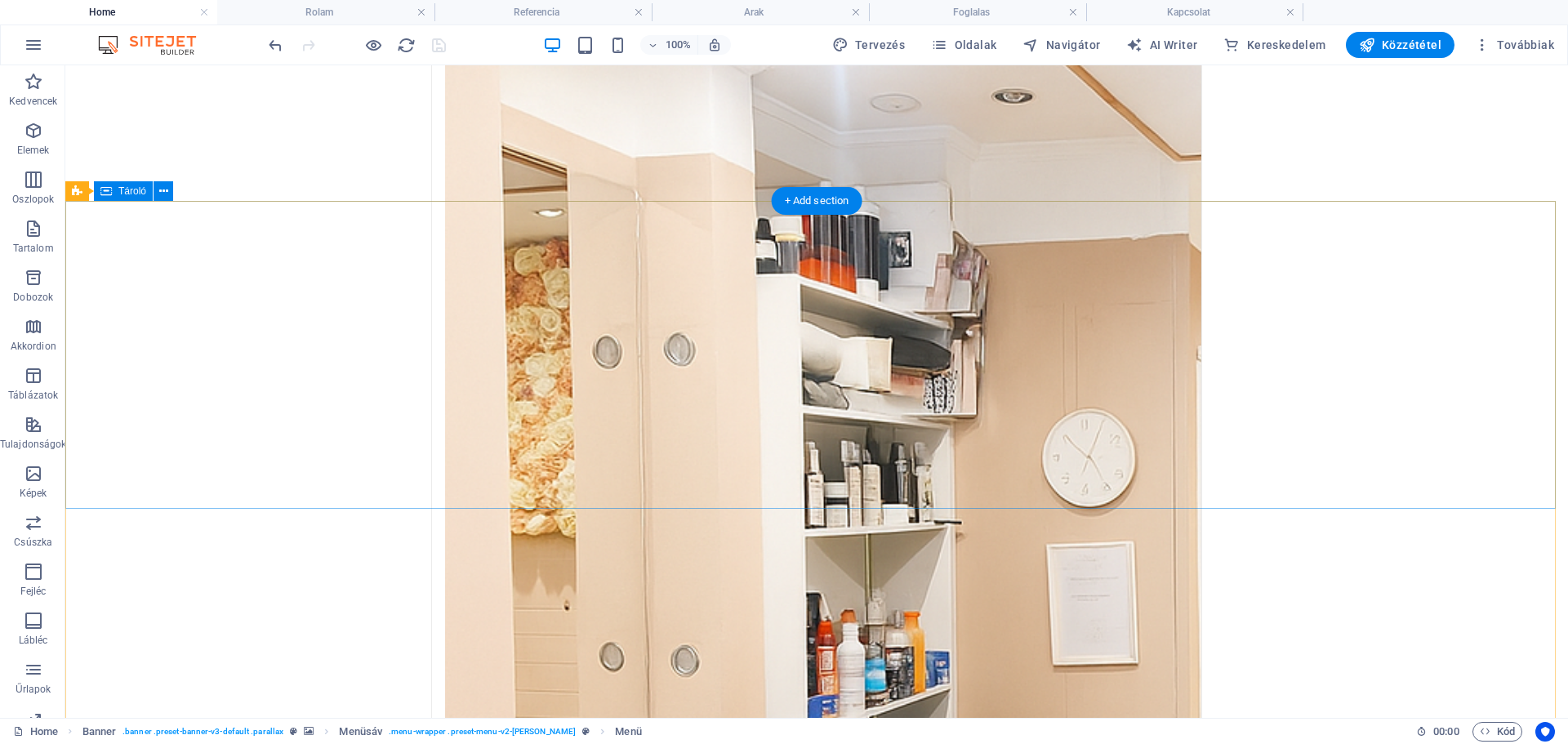
scroll to position [2859, 0]
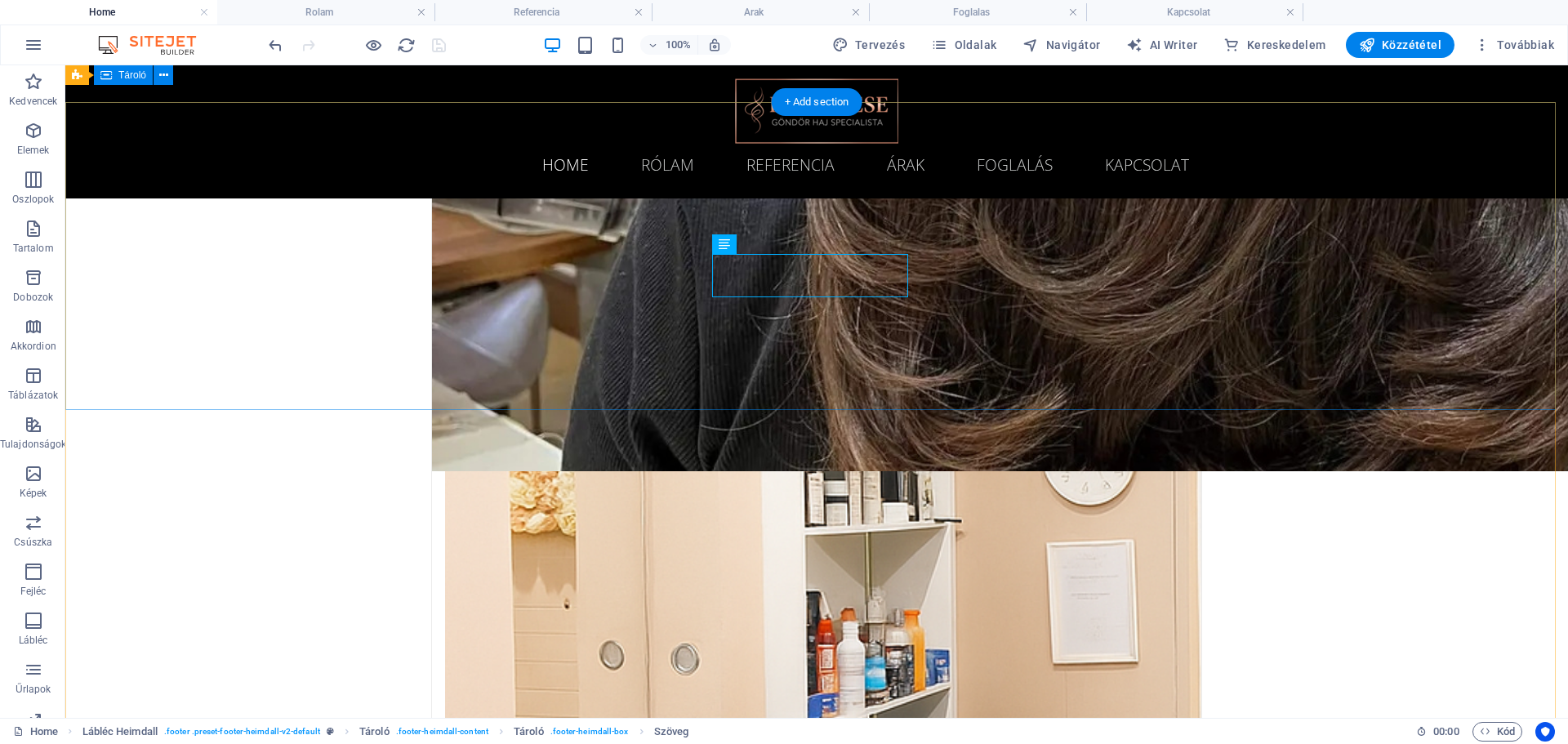
scroll to position [2784, 0]
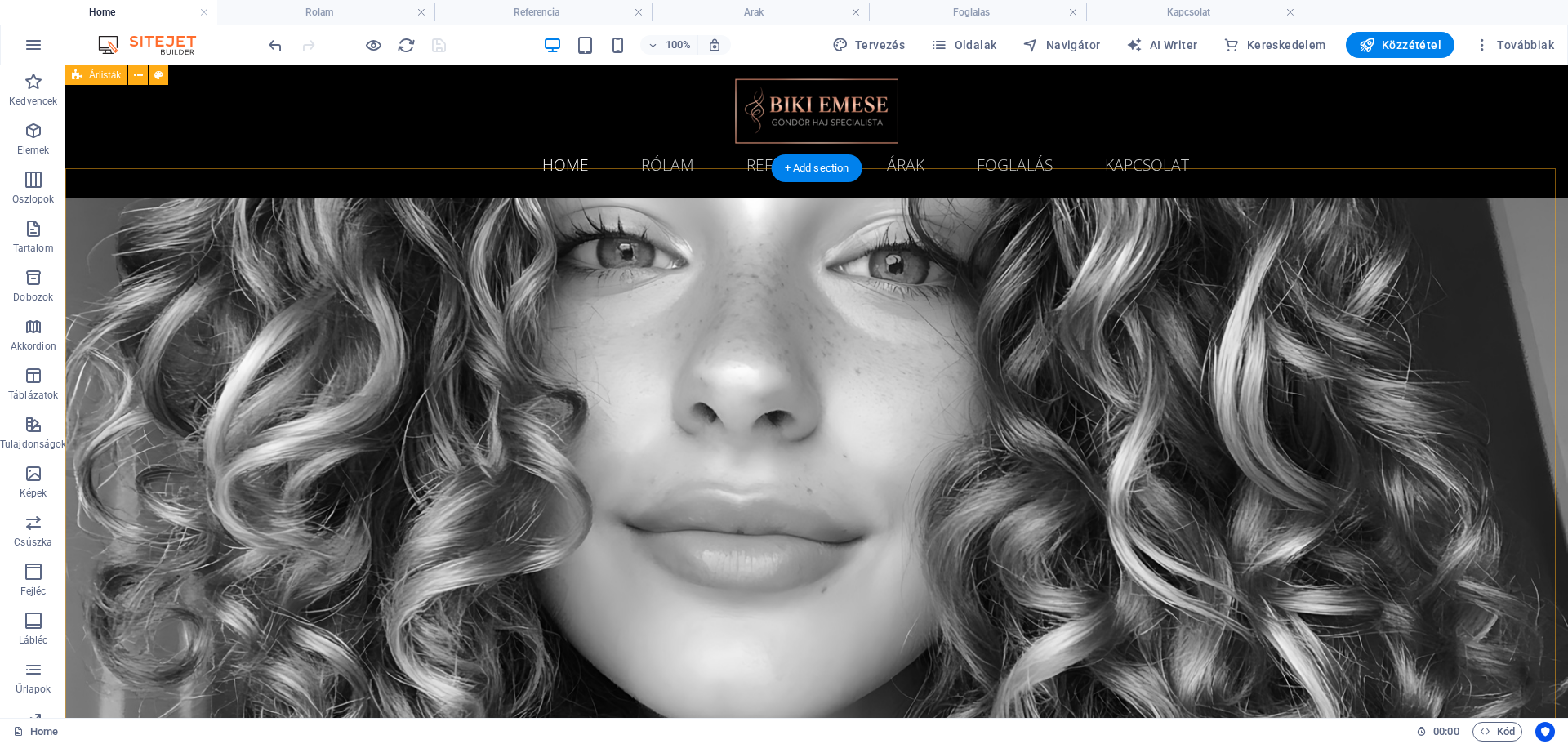
scroll to position [1062, 0]
